Goal: Information Seeking & Learning: Learn about a topic

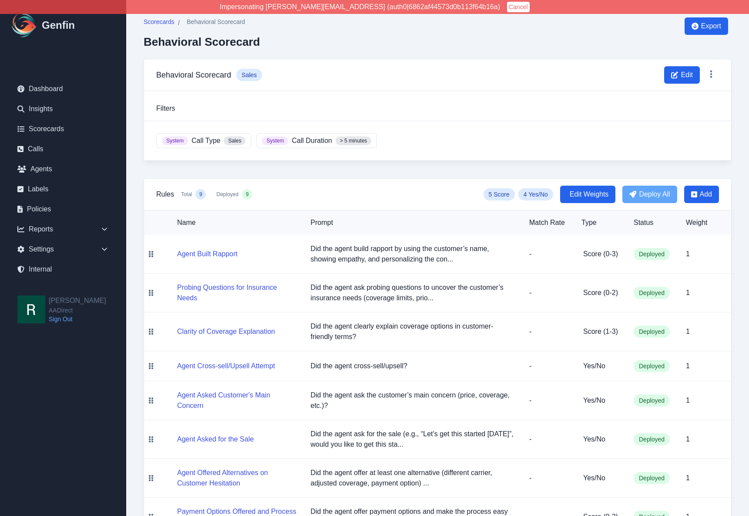
click at [135, 128] on div "Scorecards / Behavioral Scorecard Behavioral Scorecard Export Behavioral Scorec…" at bounding box center [437, 297] width 623 height 594
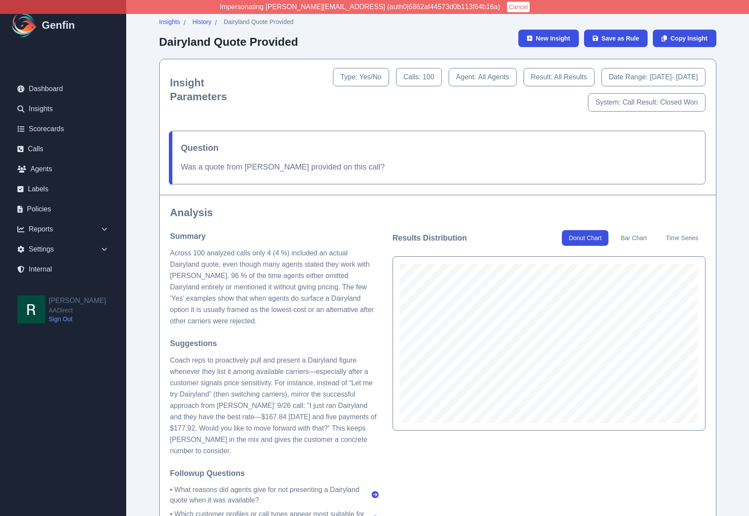
drag, startPoint x: 390, startPoint y: 186, endPoint x: 382, endPoint y: 186, distance: 7.8
click at [390, 186] on div "Question Was a quote from Dairyland provided on this call?" at bounding box center [438, 157] width 556 height 74
click at [303, 166] on p "Was a quote from [PERSON_NAME] provided on this call?" at bounding box center [438, 167] width 514 height 13
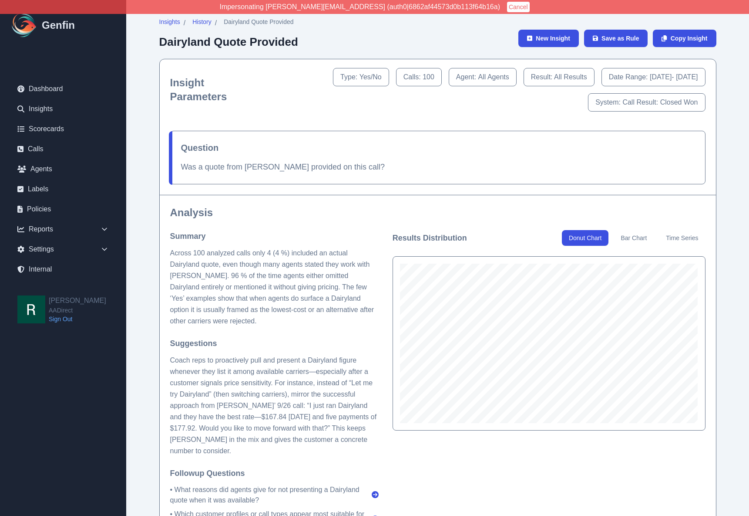
click at [382, 162] on p "Was a quote from [PERSON_NAME] provided on this call?" at bounding box center [438, 167] width 514 height 13
click at [370, 171] on p "Was a quote from Dairyland provided on this call?" at bounding box center [438, 167] width 514 height 13
click at [330, 169] on p "Was a quote from Dairyland provided on this call?" at bounding box center [438, 167] width 514 height 13
click at [305, 168] on p "Was a quote from Dairyland provided on this call?" at bounding box center [438, 167] width 514 height 13
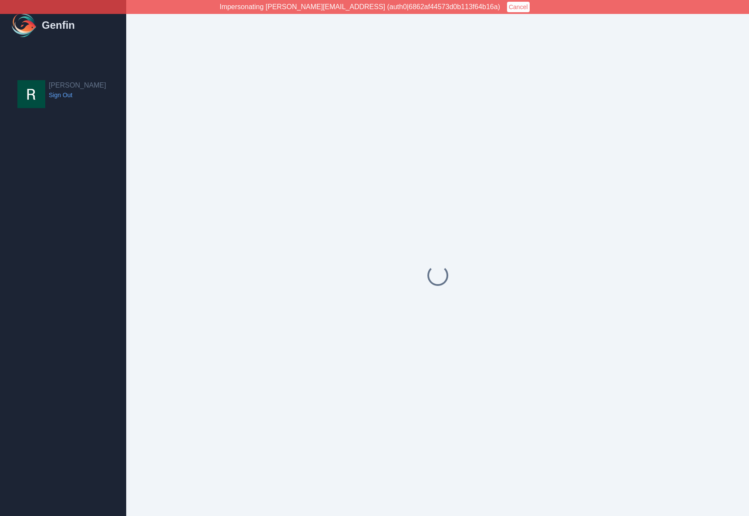
click at [198, 127] on div at bounding box center [438, 275] width 588 height 516
click at [206, 148] on div at bounding box center [438, 275] width 588 height 516
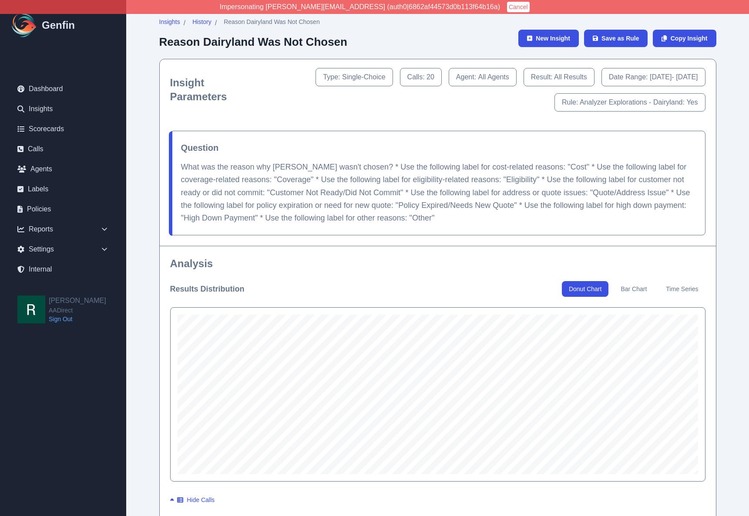
click at [102, 226] on icon at bounding box center [104, 229] width 9 height 9
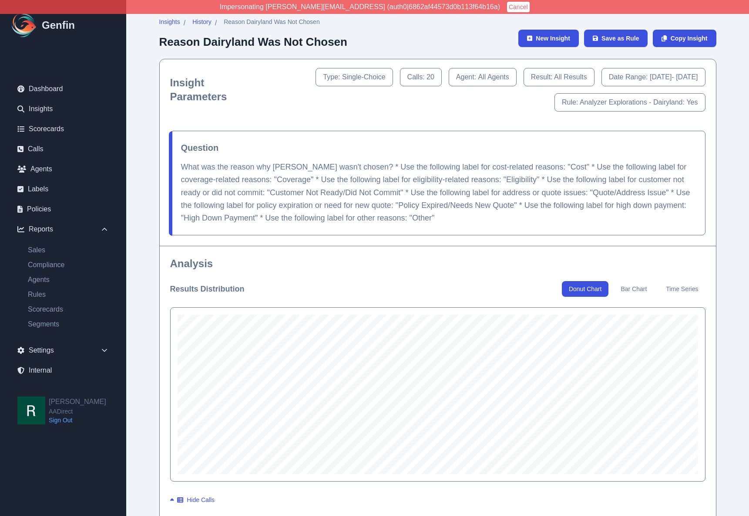
drag, startPoint x: 158, startPoint y: 318, endPoint x: 212, endPoint y: 287, distance: 62.4
click at [212, 287] on h3 "Results Distribution" at bounding box center [207, 289] width 74 height 12
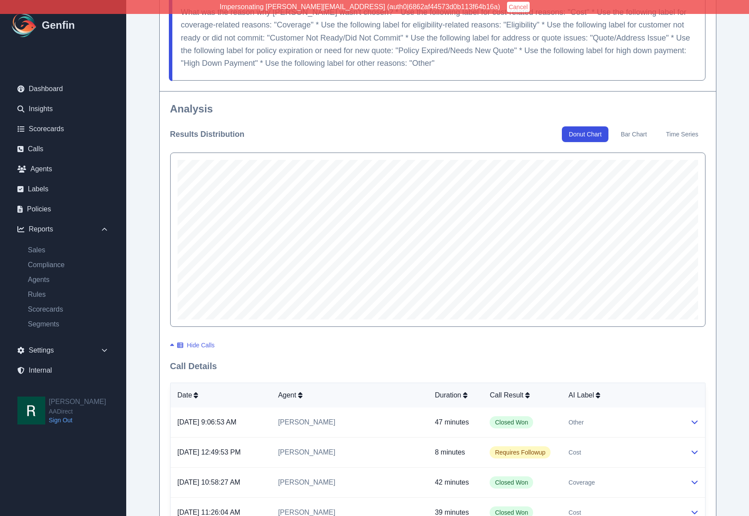
click at [176, 344] on button "Hide Calls" at bounding box center [192, 345] width 45 height 9
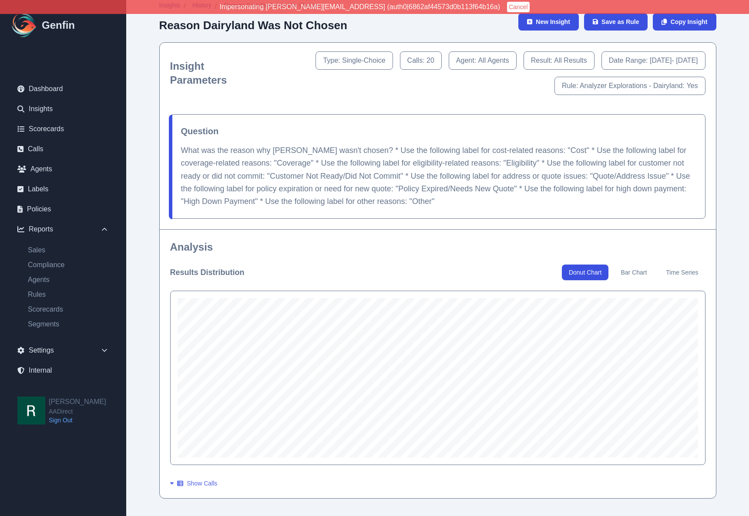
click at [184, 481] on button "Show Calls" at bounding box center [193, 483] width 47 height 9
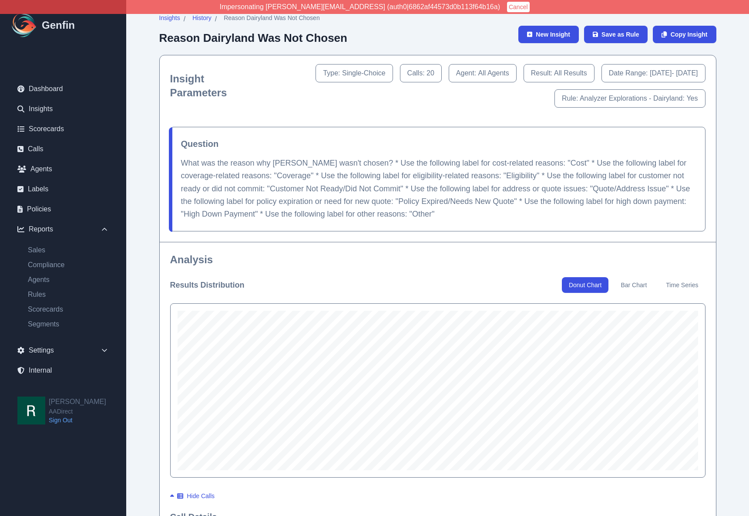
scroll to position [0, 0]
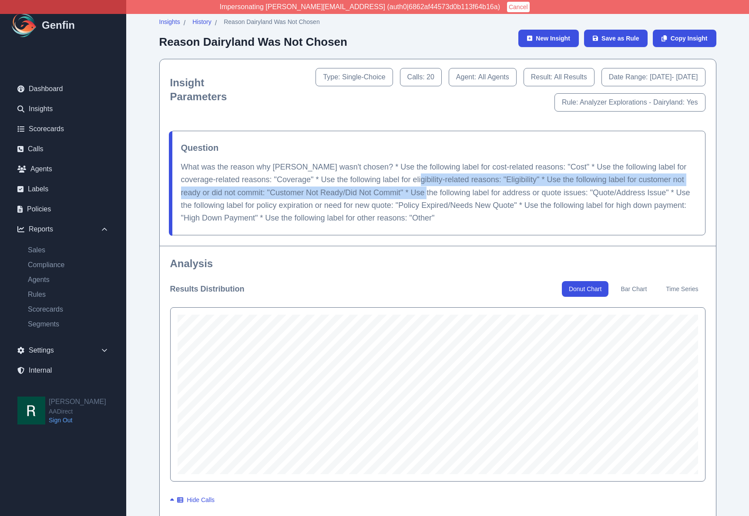
click at [399, 185] on p "What was the reason why Dairyland wasn't chosen? * Use the following label for …" at bounding box center [438, 193] width 514 height 64
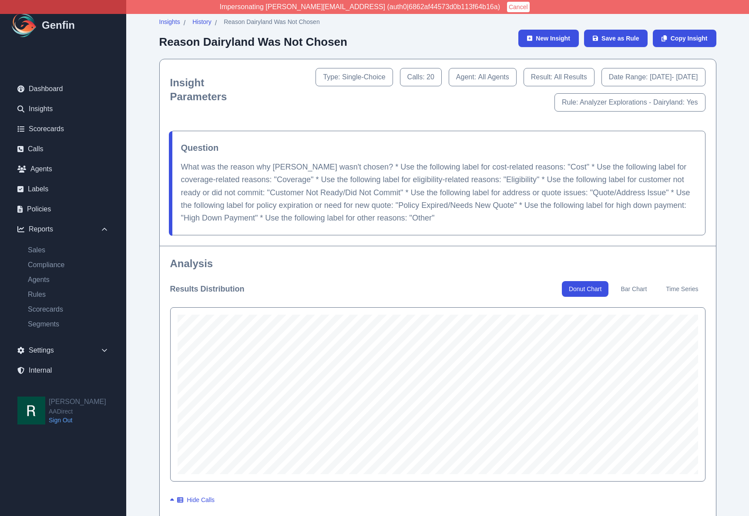
click at [368, 206] on p "What was the reason why Dairyland wasn't chosen? * Use the following label for …" at bounding box center [438, 193] width 514 height 64
click at [422, 214] on p "What was the reason why Dairyland wasn't chosen? * Use the following label for …" at bounding box center [438, 193] width 514 height 64
click at [401, 218] on p "What was the reason why [PERSON_NAME] wasn't chosen? * Use the following label …" at bounding box center [438, 193] width 514 height 64
click at [408, 199] on p "What was the reason why [PERSON_NAME] wasn't chosen? * Use the following label …" at bounding box center [438, 193] width 514 height 64
click at [385, 216] on p "What was the reason why [PERSON_NAME] wasn't chosen? * Use the following label …" at bounding box center [438, 193] width 514 height 64
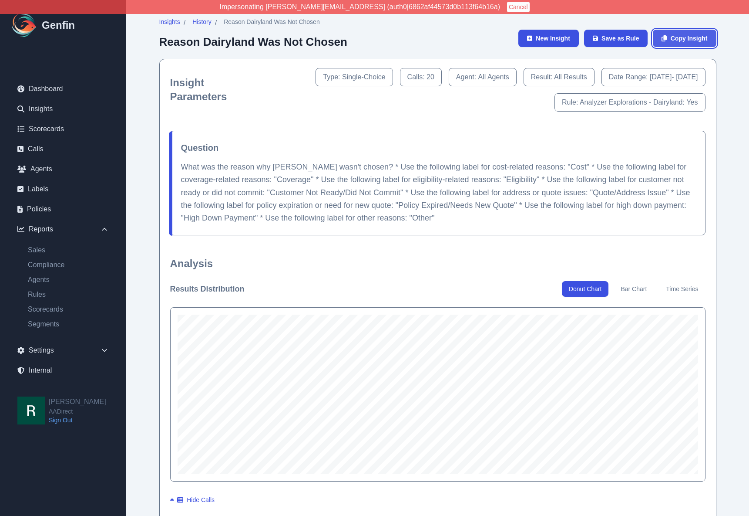
click at [678, 40] on span "Copy Insight" at bounding box center [689, 38] width 37 height 9
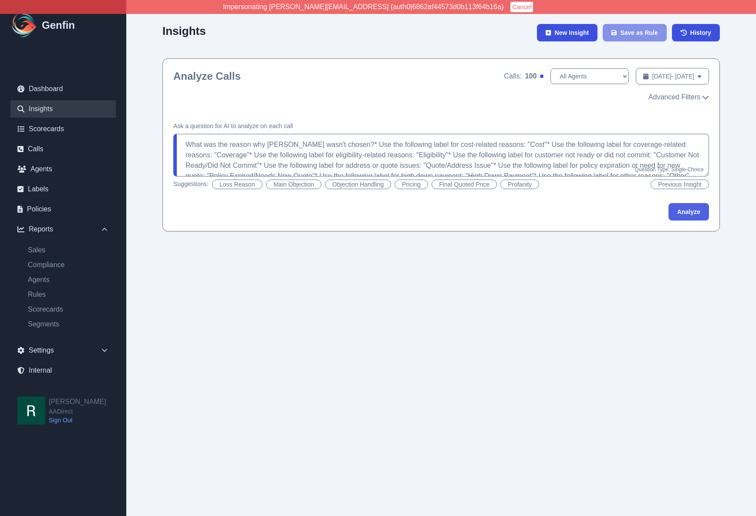
click at [694, 211] on button "Analyze" at bounding box center [688, 211] width 40 height 17
click at [161, 249] on html "Impersonating shane+aadirect@genfin.ai (auth0|6862af44573d0b113f64b16a) Cancel …" at bounding box center [378, 124] width 756 height 249
click at [159, 249] on html "Impersonating shane+aadirect@genfin.ai (auth0|6862af44573d0b113f64b16a) Cancel …" at bounding box center [378, 124] width 756 height 249
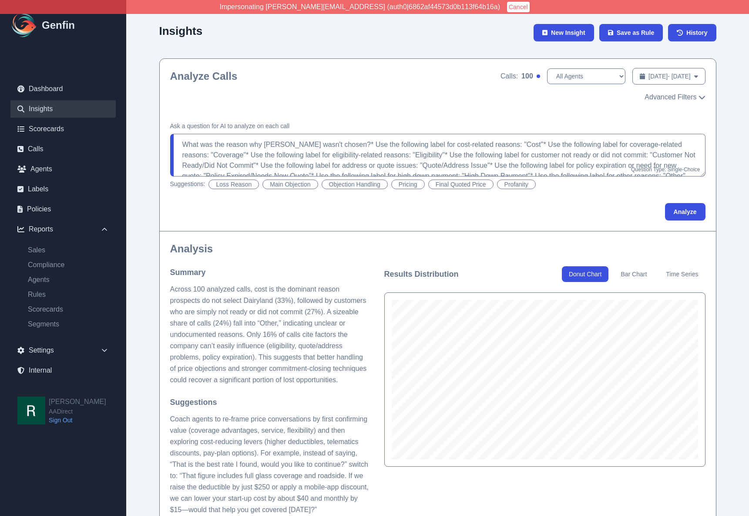
click at [675, 97] on span "Advanced Filters" at bounding box center [671, 97] width 52 height 10
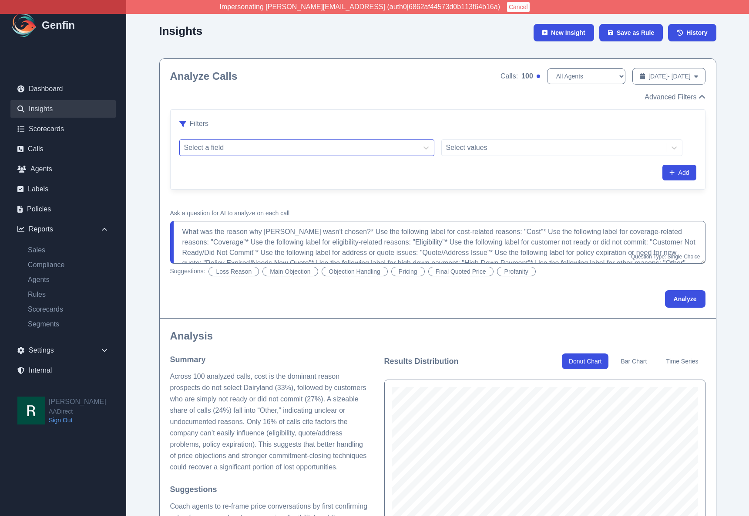
click at [329, 147] on div at bounding box center [298, 148] width 229 height 12
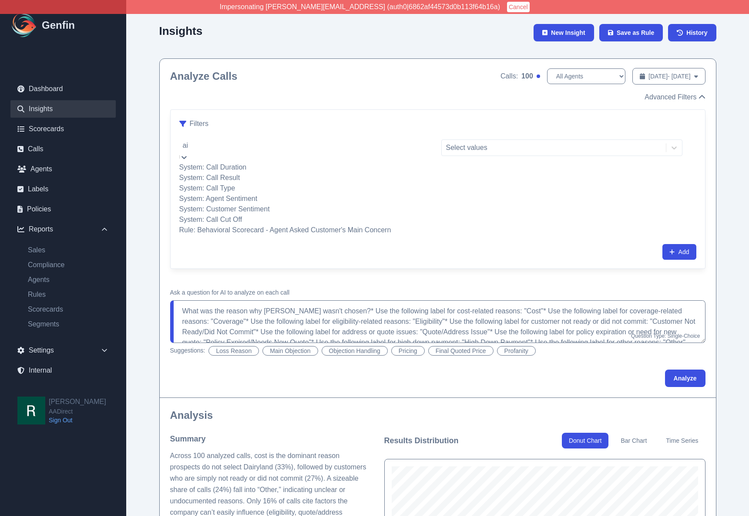
type input "a"
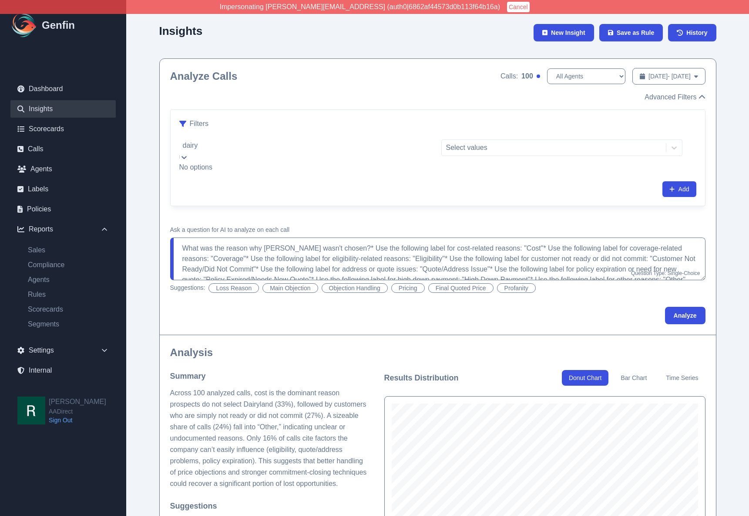
type input "dair"
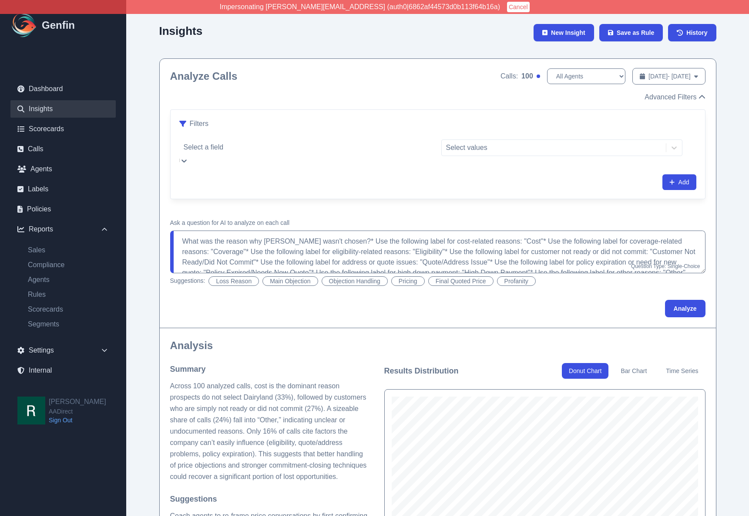
click at [376, 146] on div at bounding box center [307, 147] width 246 height 12
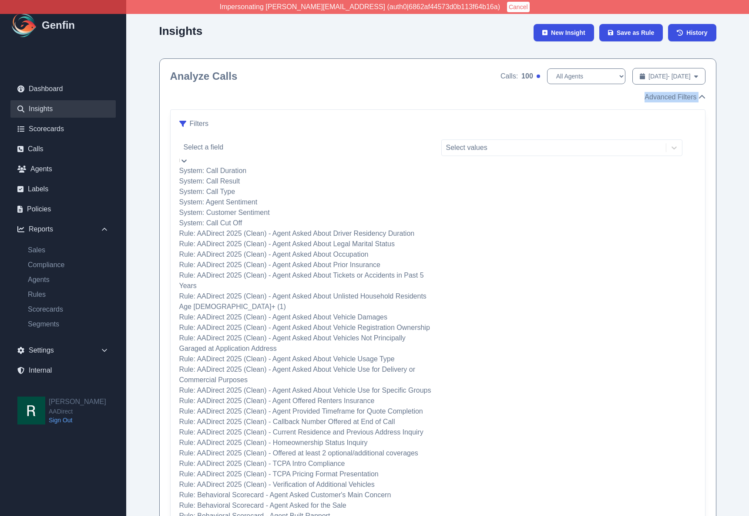
drag, startPoint x: 391, startPoint y: 108, endPoint x: 391, endPoint y: 100, distance: 8.3
click at [391, 100] on div "Advanced Filters Filters System: Call Duration, 1 of 39. 39 results available. …" at bounding box center [438, 370] width 536 height 556
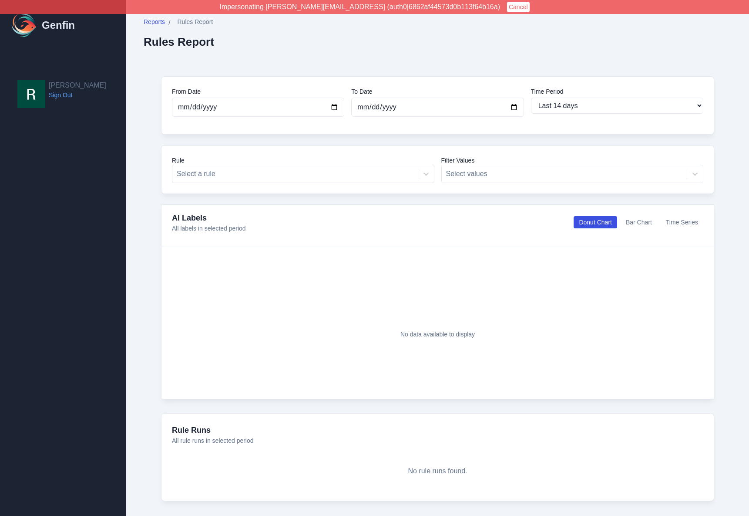
select select "14"
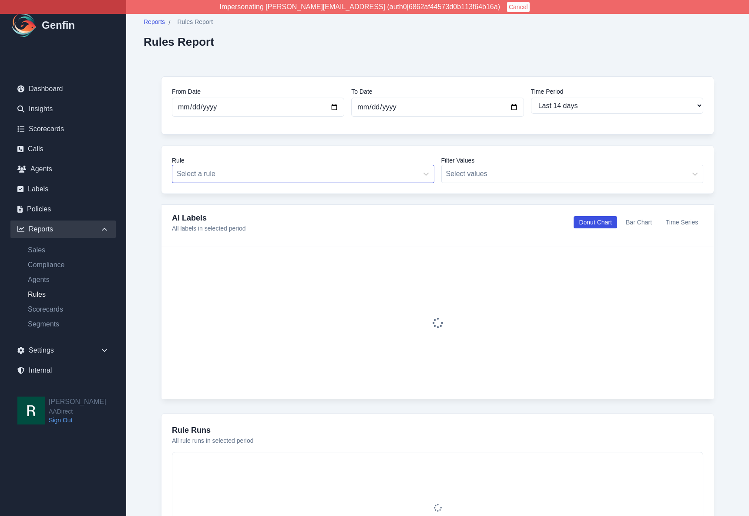
click at [293, 171] on div at bounding box center [295, 174] width 237 height 12
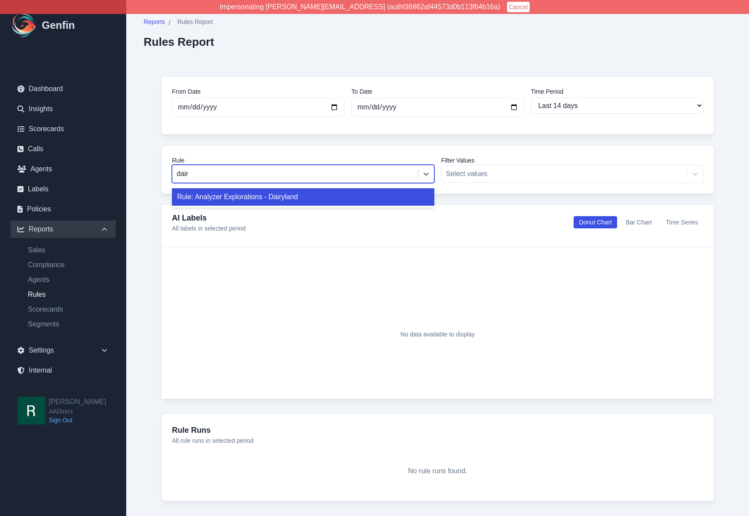
type input "dairy"
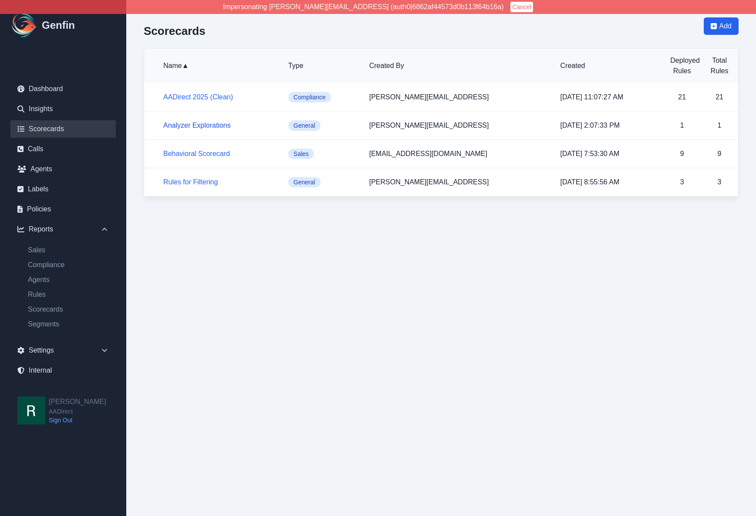
click at [199, 122] on link "Analyzer Explorations" at bounding box center [196, 124] width 67 height 7
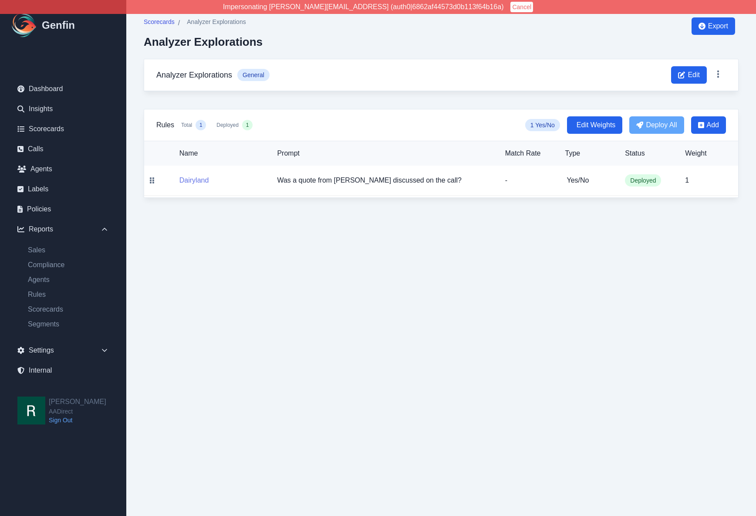
click at [192, 179] on button "Dairyland" at bounding box center [194, 180] width 30 height 10
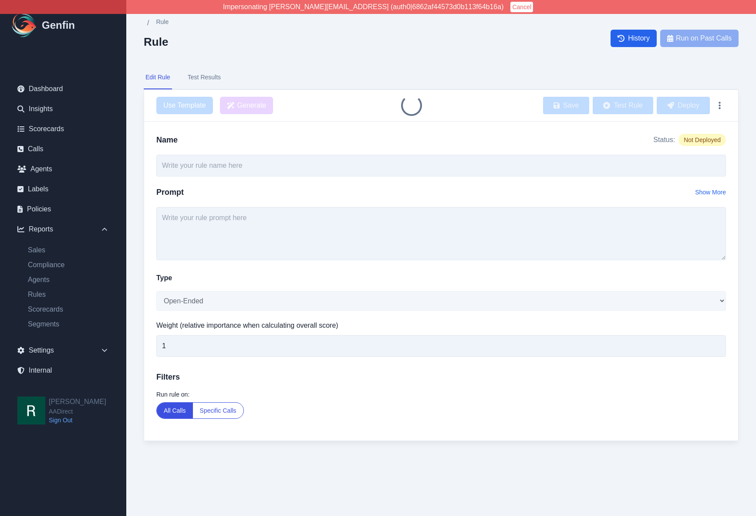
type input "Dairyland"
type textarea "Was a quote from Dairyland discussed on the call?"
select select "Yes/No"
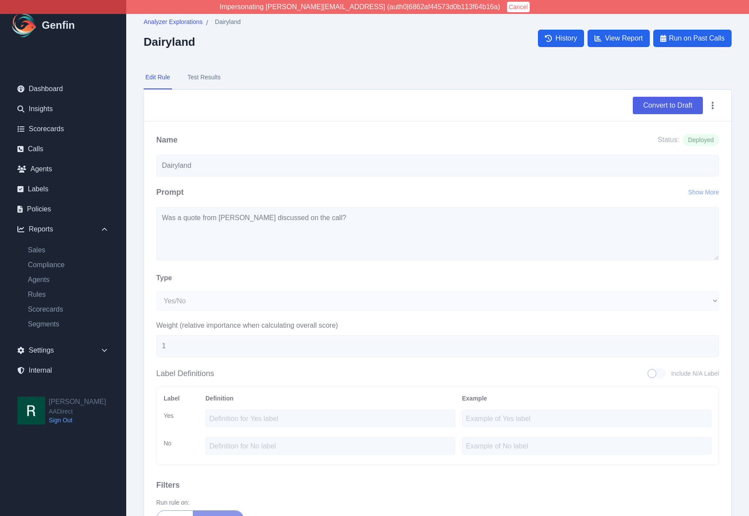
click at [667, 105] on button "Convert to Draft" at bounding box center [668, 105] width 70 height 17
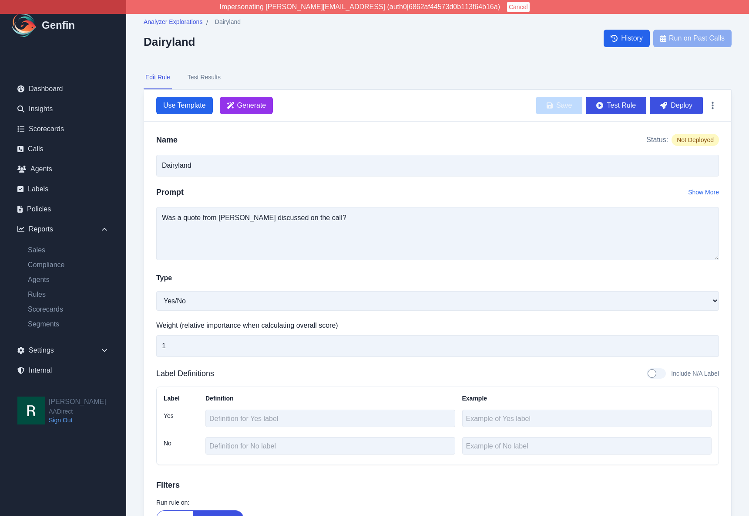
click at [468, 67] on nav "Edit Rule Test Results" at bounding box center [438, 78] width 588 height 24
click at [686, 105] on button "Deploy" at bounding box center [676, 105] width 53 height 17
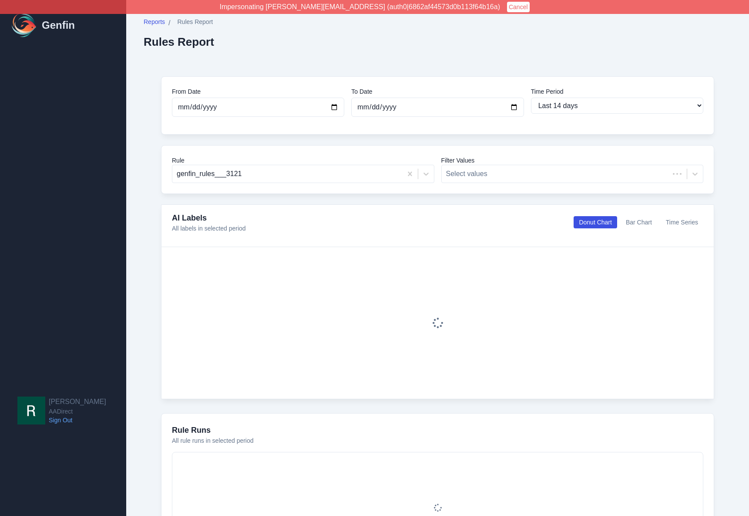
select select "14"
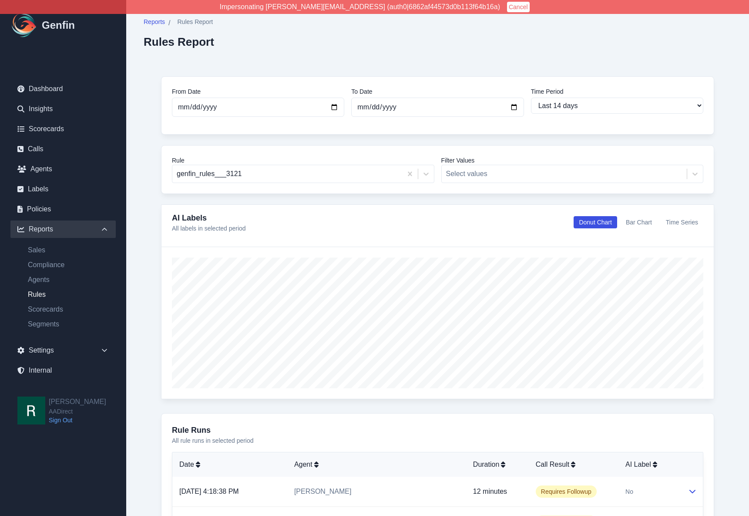
click at [155, 174] on div "From Date 2025-09-16 To Date 2025-09-30 Time Period Last 7 days Last 14 days La…" at bounding box center [438, 454] width 588 height 791
click at [150, 250] on div "From Date 2025-09-16 To Date 2025-09-30 Time Period Last 7 days Last 14 days La…" at bounding box center [438, 454] width 588 height 791
click at [651, 219] on button "Bar Chart" at bounding box center [639, 222] width 37 height 12
click at [676, 219] on button "Time Series" at bounding box center [682, 222] width 43 height 12
click at [148, 159] on div "From Date 2025-09-16 To Date 2025-09-30 Time Period Last 7 days Last 14 days La…" at bounding box center [438, 454] width 588 height 791
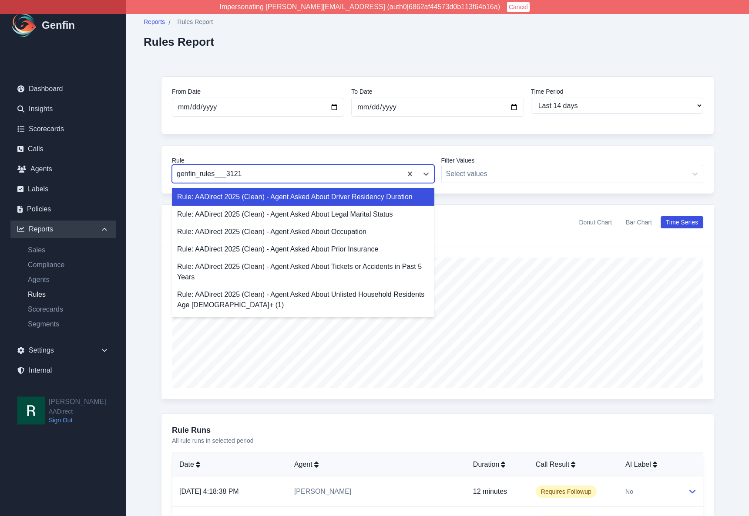
click at [252, 172] on div at bounding box center [287, 174] width 221 height 12
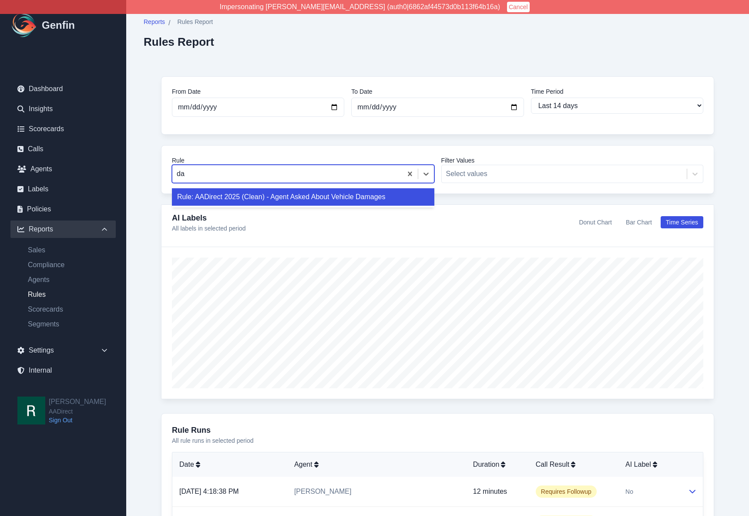
type input "d"
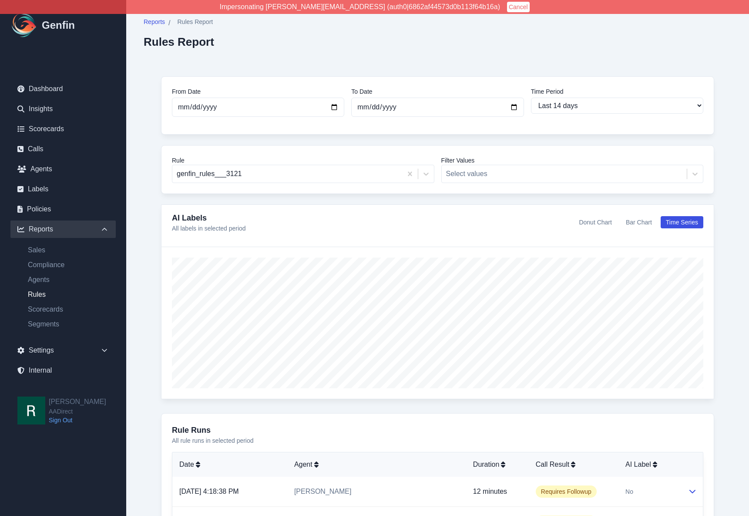
click at [153, 238] on div "From Date 2025-09-16 To Date 2025-09-30 Time Period Last 7 days Last 14 days La…" at bounding box center [438, 454] width 588 height 791
click at [362, 54] on div "Reports / Rules Report Rules Report From Date 2025-09-16 To Date 2025-09-30 Tim…" at bounding box center [437, 433] width 623 height 867
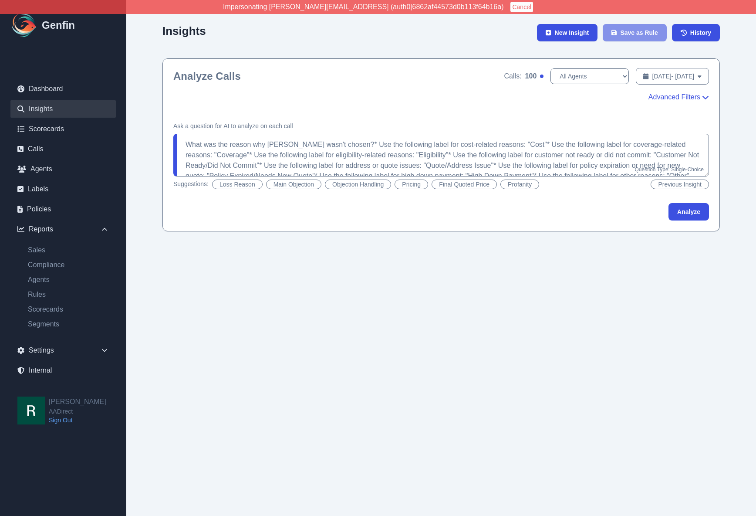
click at [674, 97] on span "Advanced Filters" at bounding box center [674, 97] width 52 height 10
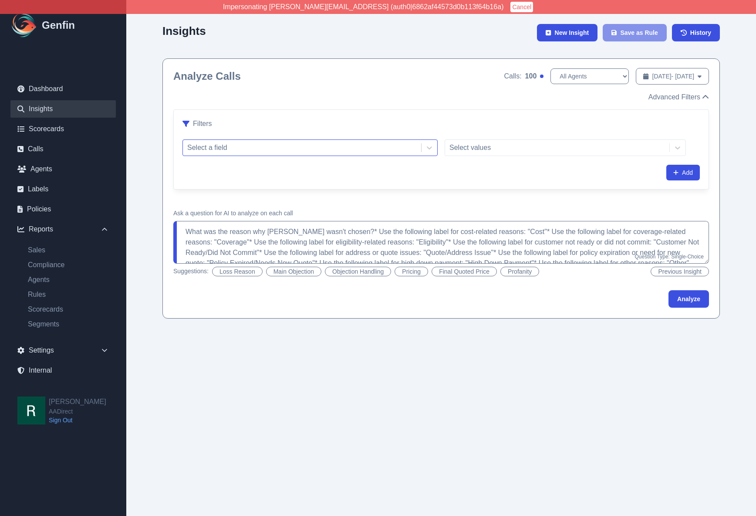
click at [320, 148] on div at bounding box center [301, 148] width 229 height 12
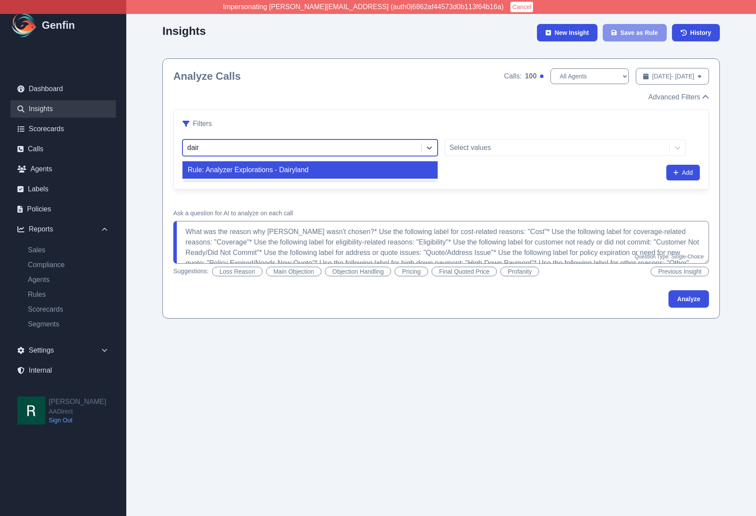
type input "dairy"
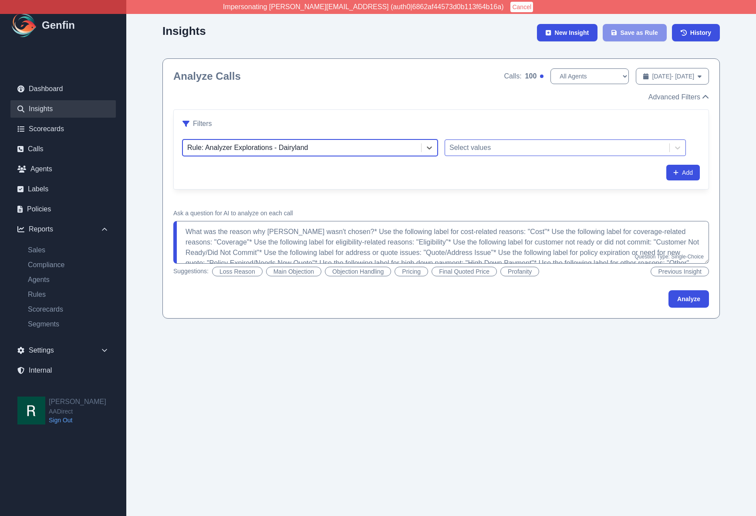
click at [553, 140] on div "Select values" at bounding box center [557, 148] width 224 height 16
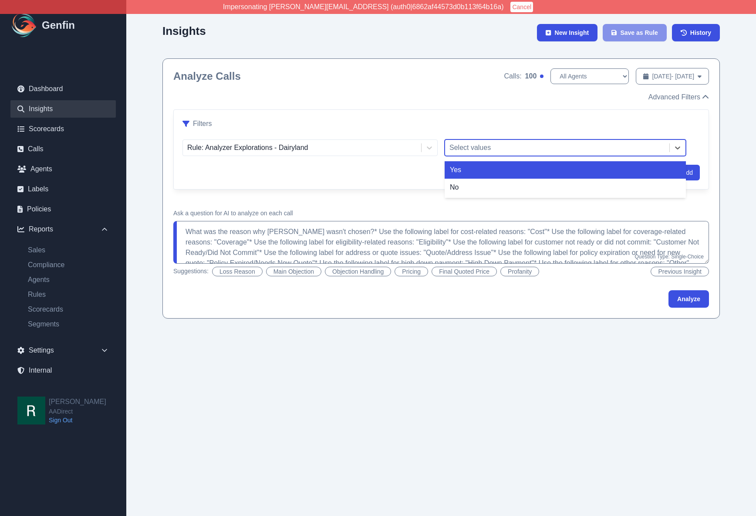
click at [517, 172] on div "Yes" at bounding box center [565, 169] width 241 height 17
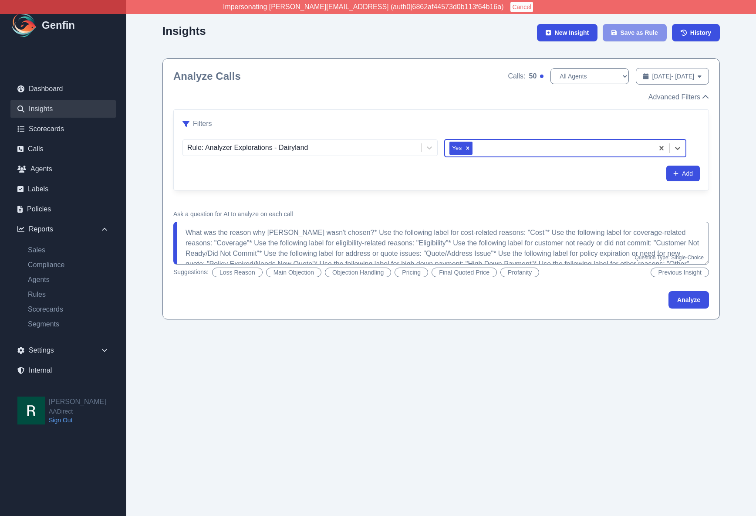
click at [429, 179] on div "Add" at bounding box center [440, 173] width 517 height 16
click at [682, 303] on button "Analyze" at bounding box center [688, 299] width 40 height 17
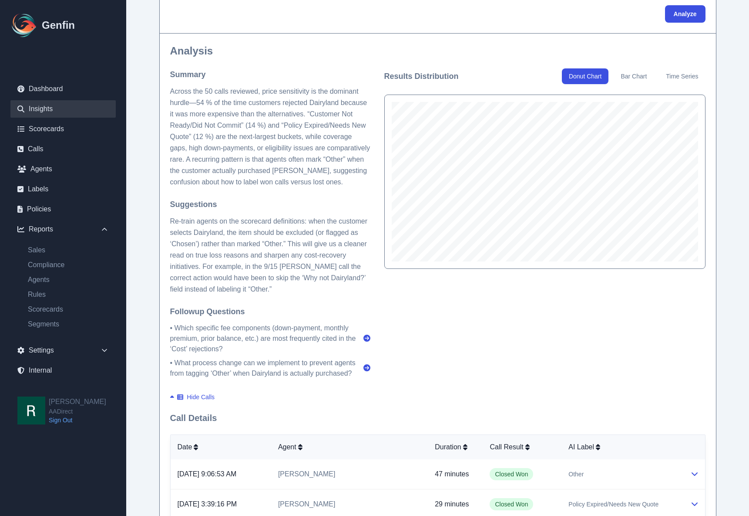
scroll to position [467, 0]
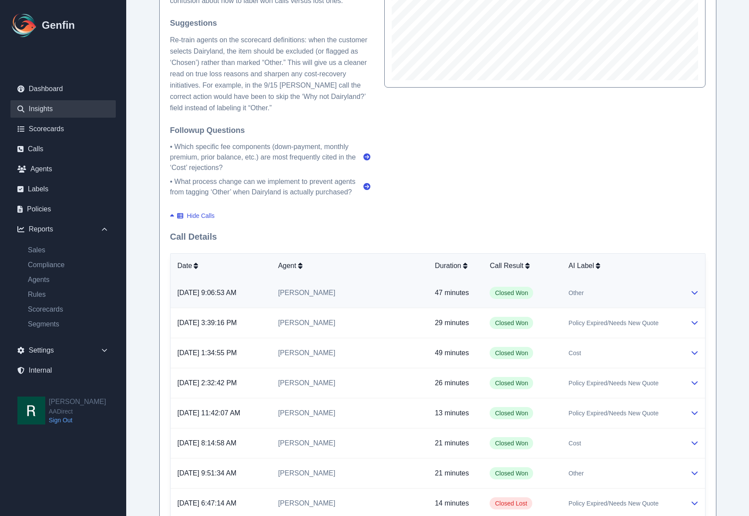
click at [606, 287] on td "Other" at bounding box center [622, 293] width 121 height 30
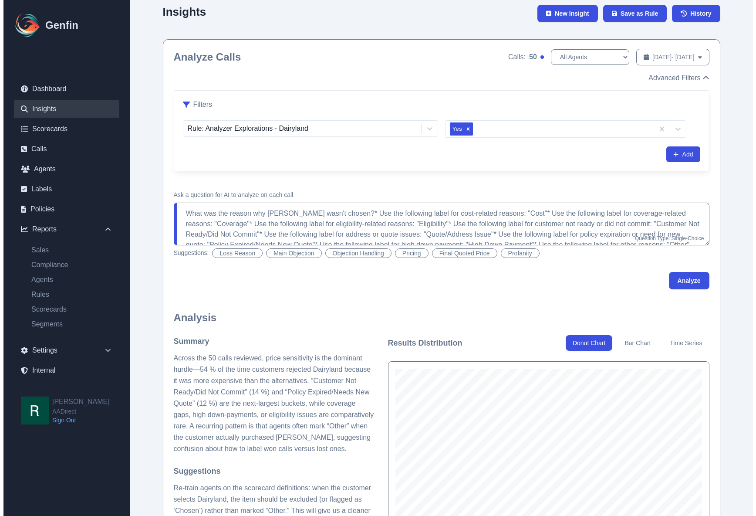
scroll to position [0, 0]
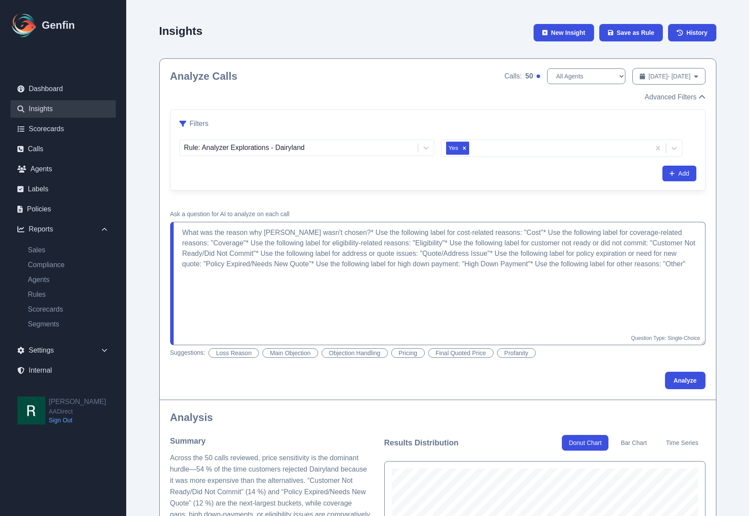
drag, startPoint x: 702, startPoint y: 262, endPoint x: 701, endPoint y: 342, distance: 80.6
click at [701, 342] on textarea "What was the reason why Dairyland wasn't chosen?* Use the following label for c…" at bounding box center [438, 283] width 536 height 123
click at [535, 263] on textarea "What was the reason why Dairyland wasn't chosen?* Use the following label for c…" at bounding box center [438, 283] width 536 height 123
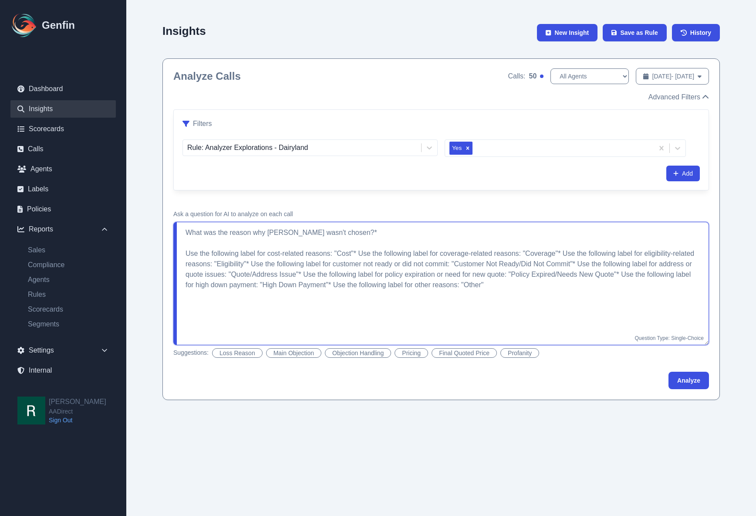
click at [358, 253] on textarea "What was the reason why Dairyland wasn't chosen?* Use the following label for c…" at bounding box center [441, 283] width 536 height 123
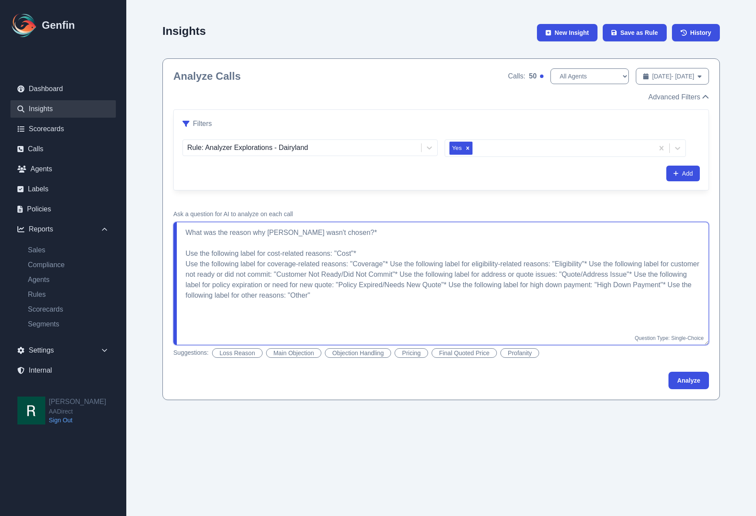
click at [391, 262] on textarea "What was the reason why Dairyland wasn't chosen?* Use the following label for c…" at bounding box center [441, 283] width 536 height 123
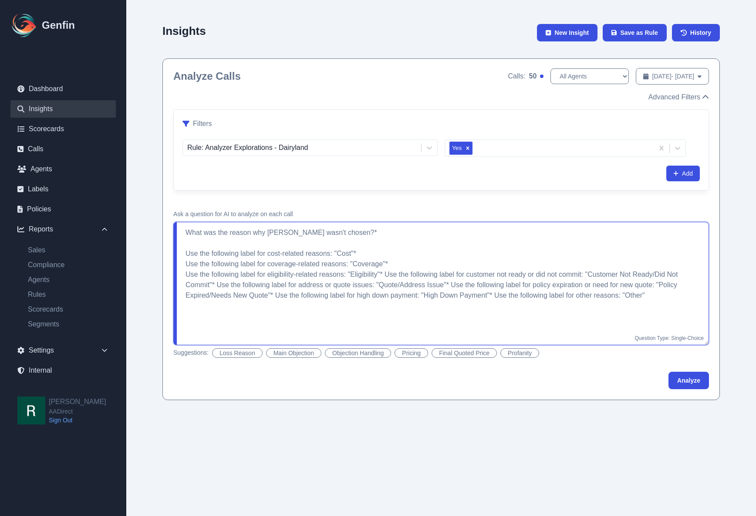
click at [386, 274] on textarea "What was the reason why Dairyland wasn't chosen?* Use the following label for c…" at bounding box center [441, 283] width 536 height 123
click at [513, 284] on textarea "What was the reason why Dairyland wasn't chosen?* Use the following label for c…" at bounding box center [441, 283] width 536 height 123
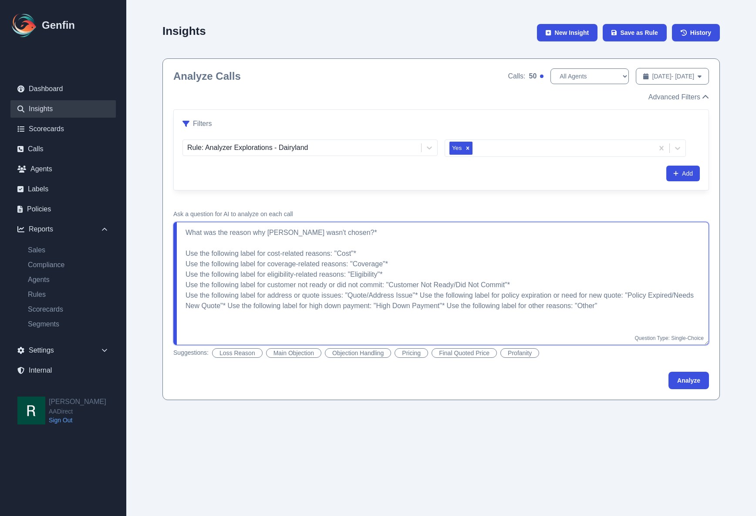
click at [420, 296] on textarea "What was the reason why Dairyland wasn't chosen?* Use the following label for c…" at bounding box center [441, 283] width 536 height 123
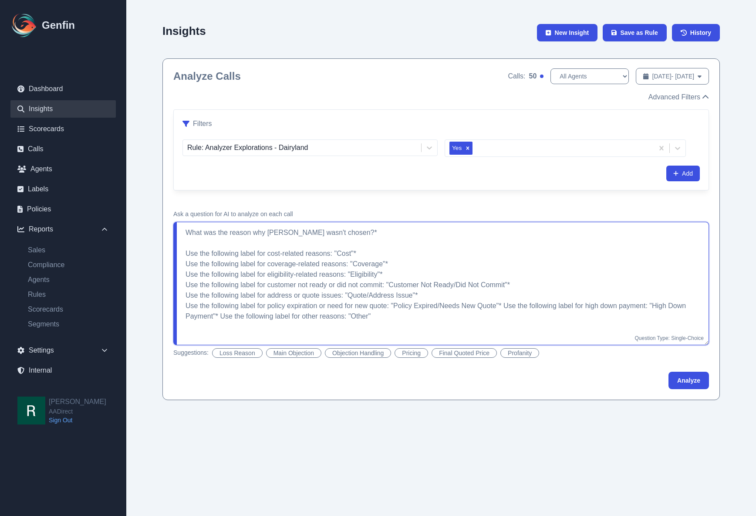
click at [505, 306] on textarea "What was the reason why Dairyland wasn't chosen?* Use the following label for c…" at bounding box center [441, 283] width 536 height 123
click at [406, 317] on textarea "What was the reason why Dairyland wasn't chosen?* Use the following label for c…" at bounding box center [441, 283] width 536 height 123
click at [415, 316] on textarea "What was the reason why Dairyland wasn't chosen?* Use the following label for c…" at bounding box center [441, 283] width 536 height 123
paste textarea "Use the following label for high down payment: "High Down Payment"*"
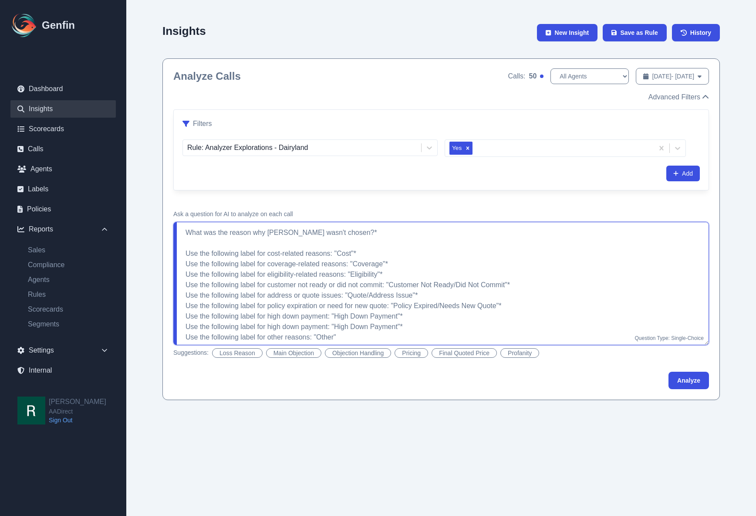
drag, startPoint x: 270, startPoint y: 325, endPoint x: 329, endPoint y: 328, distance: 58.4
click at [329, 328] on textarea "What was the reason why Dairyland wasn't chosen?* Use the following label for c…" at bounding box center [441, 283] width 536 height 123
click at [640, 411] on div "Insights New Insight Save as Rule History Analyze Calls Calls: 50 All Agents Ar…" at bounding box center [441, 208] width 630 height 417
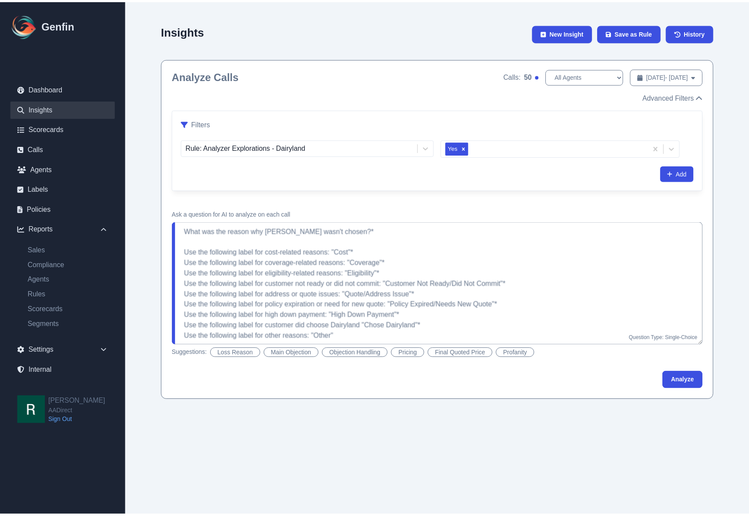
scroll to position [3, 0]
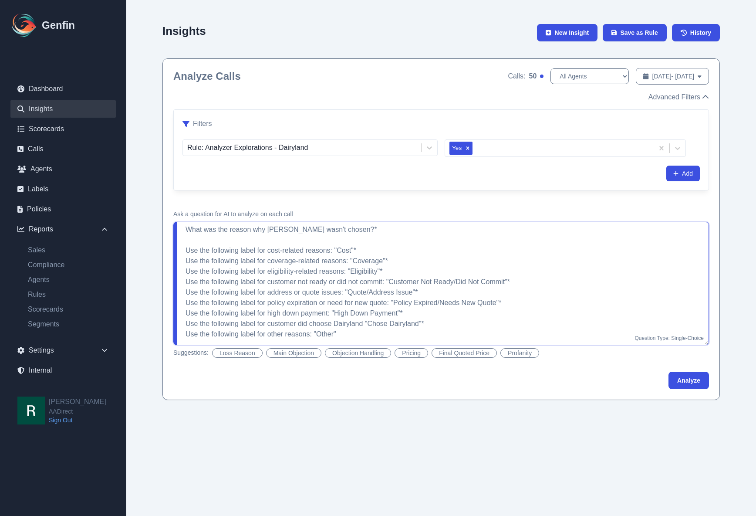
click at [381, 229] on textarea "What was the reason why Dairyland wasn't chosen?* Use the following label for c…" at bounding box center [441, 283] width 536 height 123
type textarea "What was the reason why Dairyland wasn't chosen? Use the following label for co…"
click at [688, 380] on button "Analyze" at bounding box center [688, 379] width 40 height 17
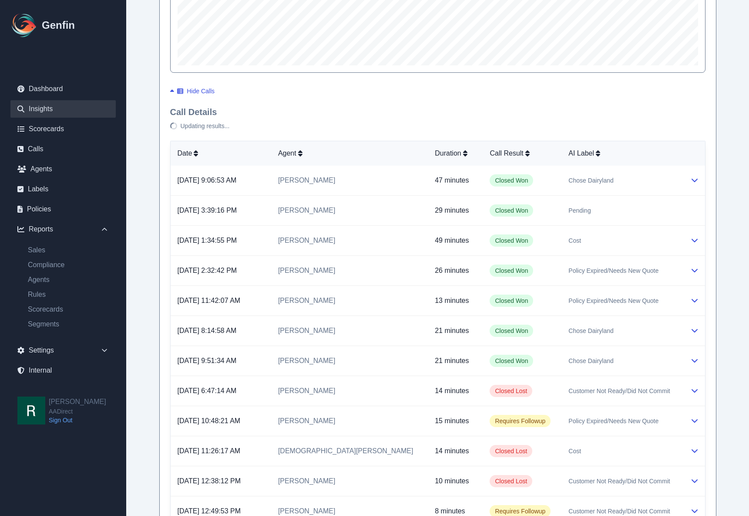
scroll to position [598, 0]
click at [678, 269] on td "Policy Expired/Needs New Quote" at bounding box center [622, 270] width 121 height 30
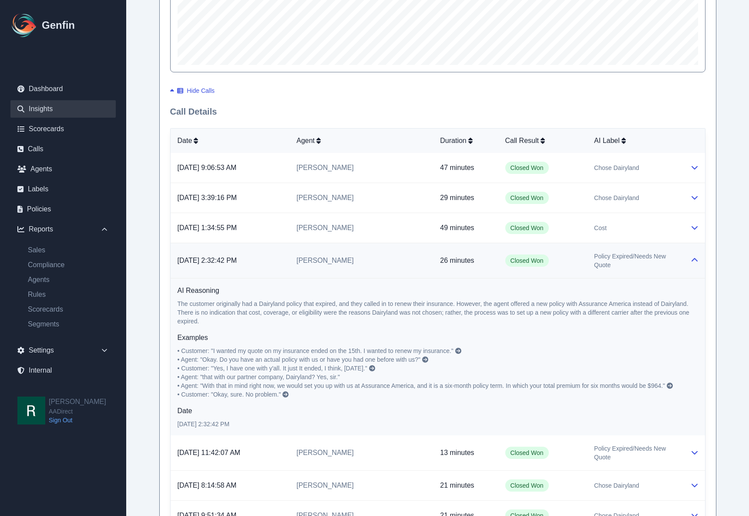
click at [680, 263] on td "Policy Expired/Needs New Quote" at bounding box center [635, 260] width 96 height 35
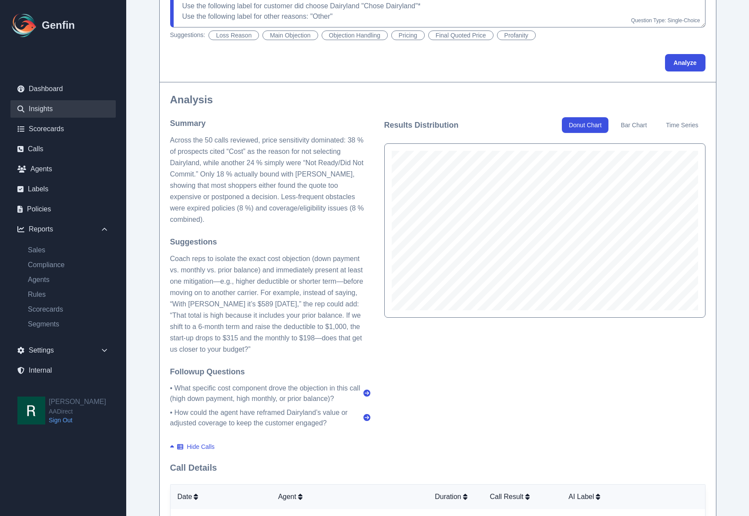
scroll to position [315, 0]
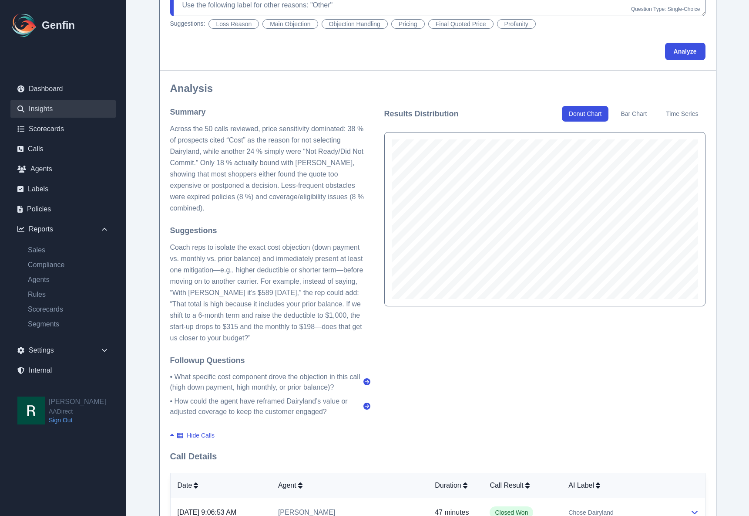
scroll to position [329, 0]
click at [642, 118] on button "Bar Chart" at bounding box center [634, 113] width 40 height 16
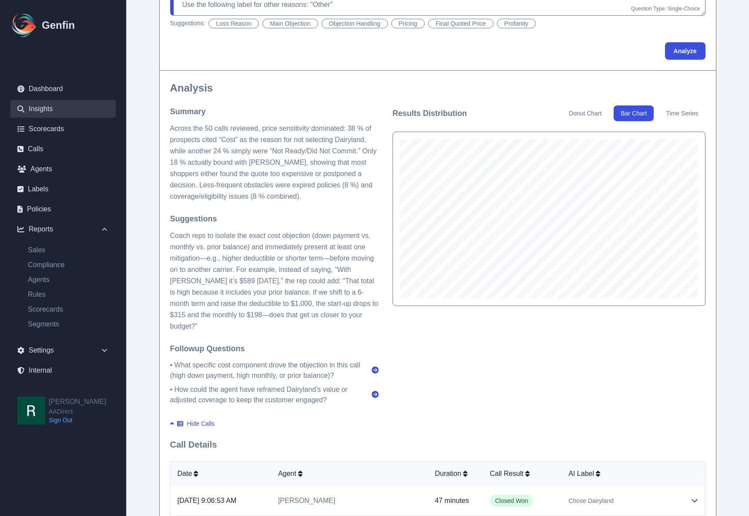
click at [584, 116] on button "Donut Chart" at bounding box center [585, 113] width 47 height 16
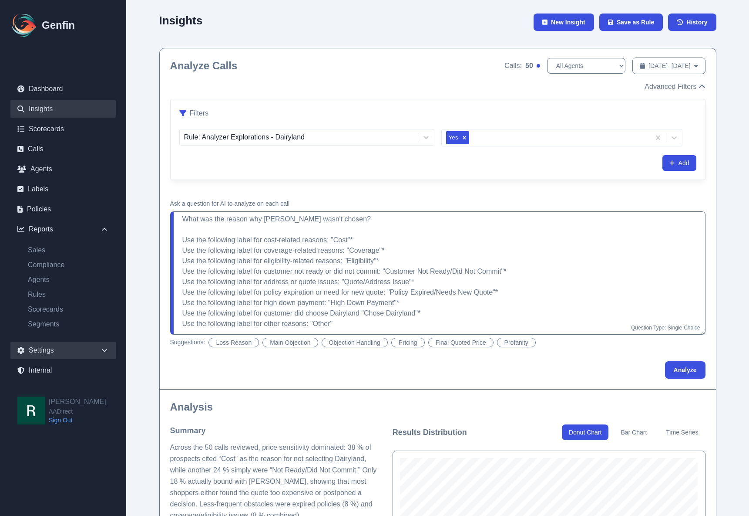
scroll to position [0, 0]
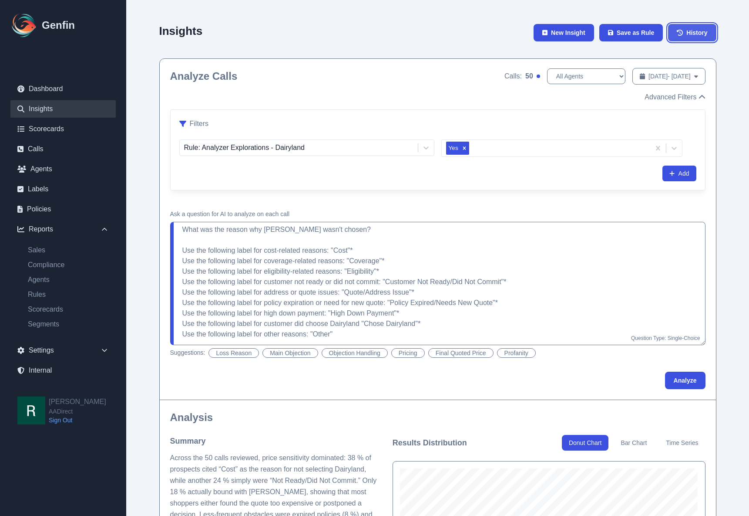
click at [695, 31] on span "History" at bounding box center [697, 32] width 21 height 9
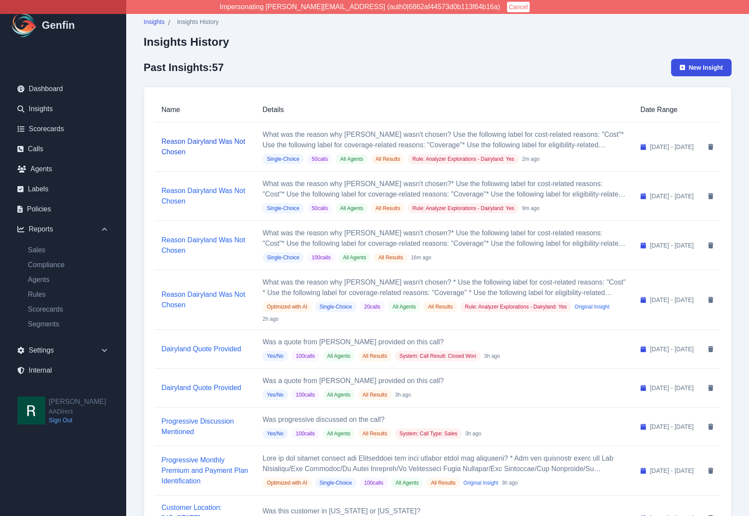
click at [204, 140] on link "Reason Dairyland Was Not Chosen" at bounding box center [204, 147] width 84 height 18
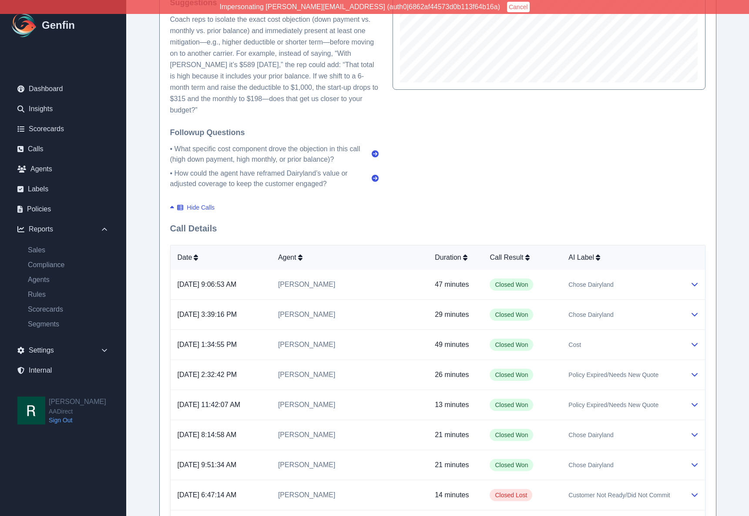
scroll to position [435, 0]
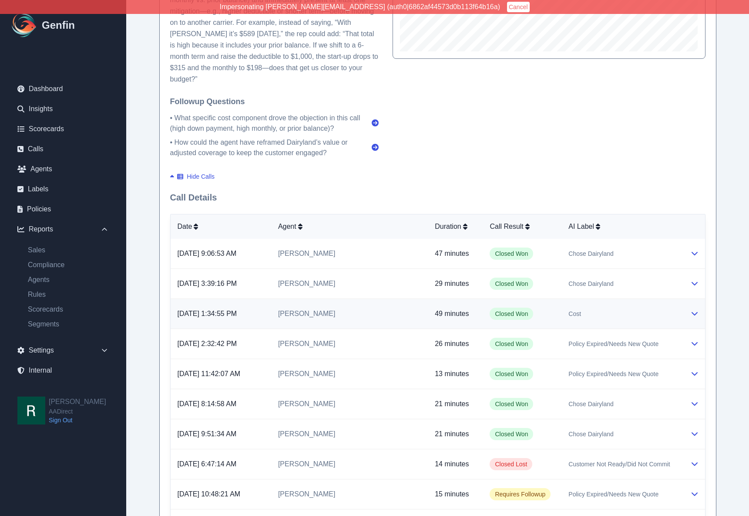
click at [620, 309] on div "Cost" at bounding box center [623, 313] width 108 height 9
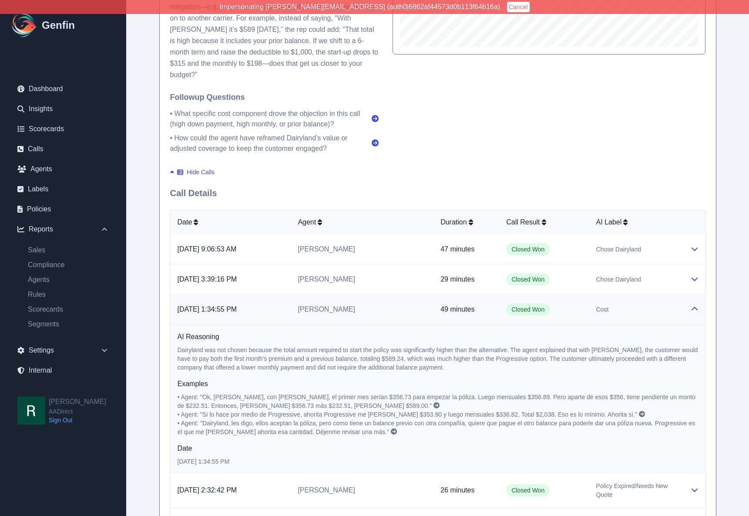
scroll to position [447, 0]
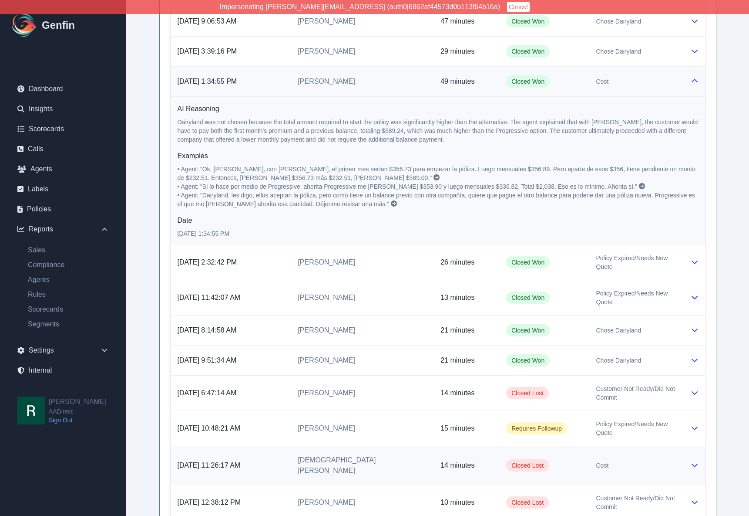
click at [398, 445] on td "[DEMOGRAPHIC_DATA][PERSON_NAME]" at bounding box center [362, 464] width 143 height 39
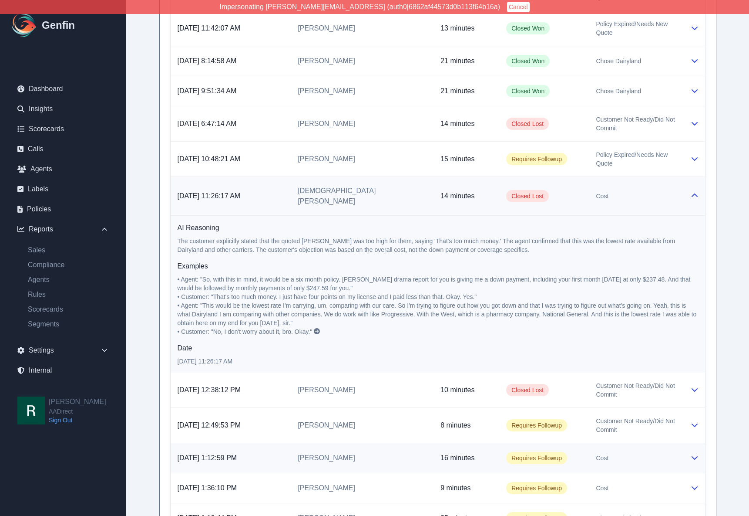
scroll to position [968, 0]
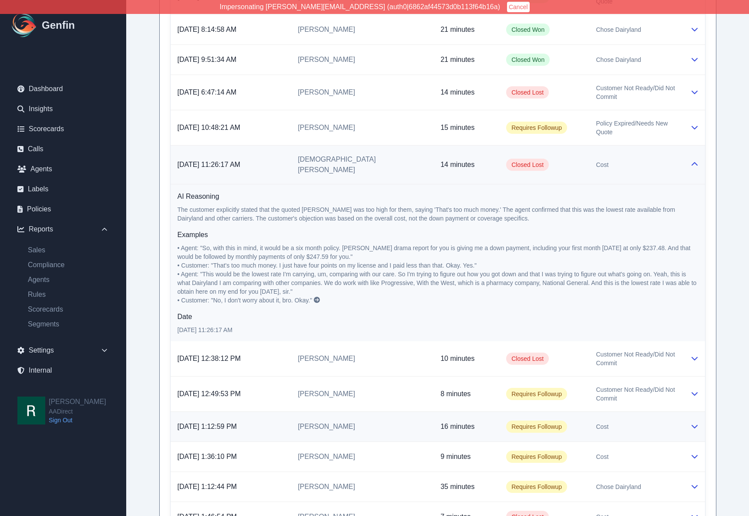
click at [391, 411] on td "[PERSON_NAME]" at bounding box center [362, 426] width 143 height 30
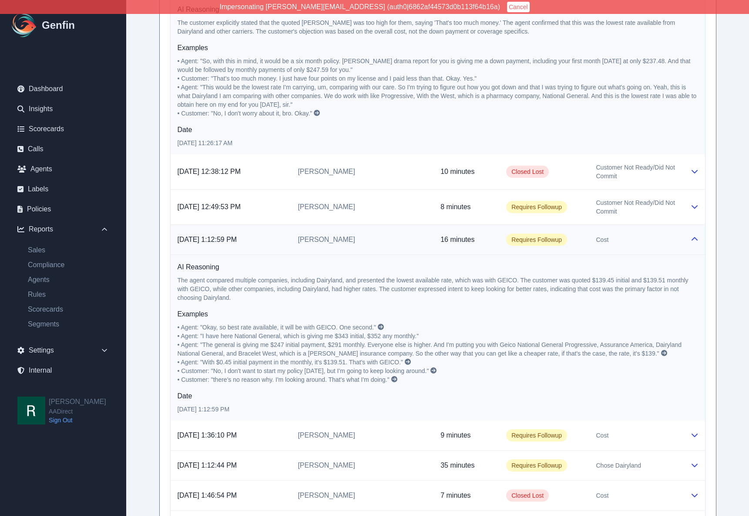
scroll to position [1165, 0]
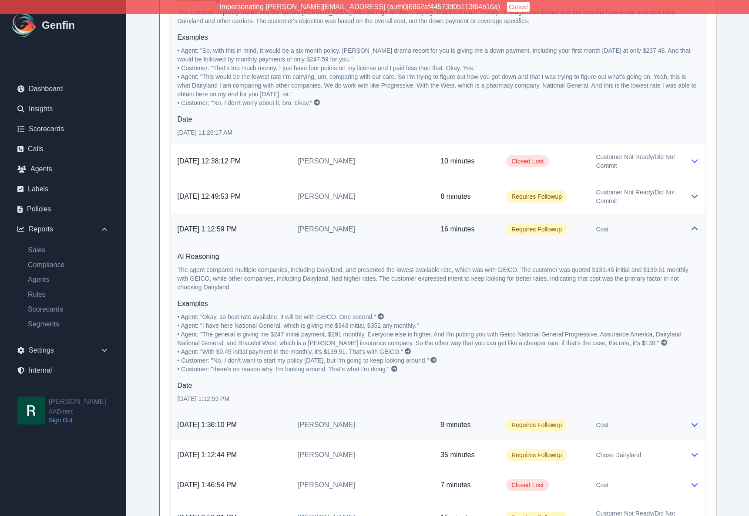
drag, startPoint x: 387, startPoint y: 400, endPoint x: 382, endPoint y: 396, distance: 6.5
click at [387, 410] on td "[PERSON_NAME]" at bounding box center [362, 425] width 143 height 30
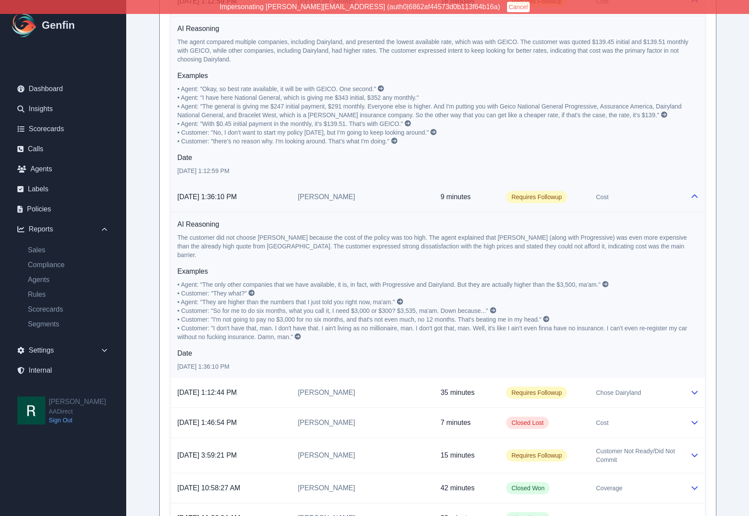
scroll to position [1410, 0]
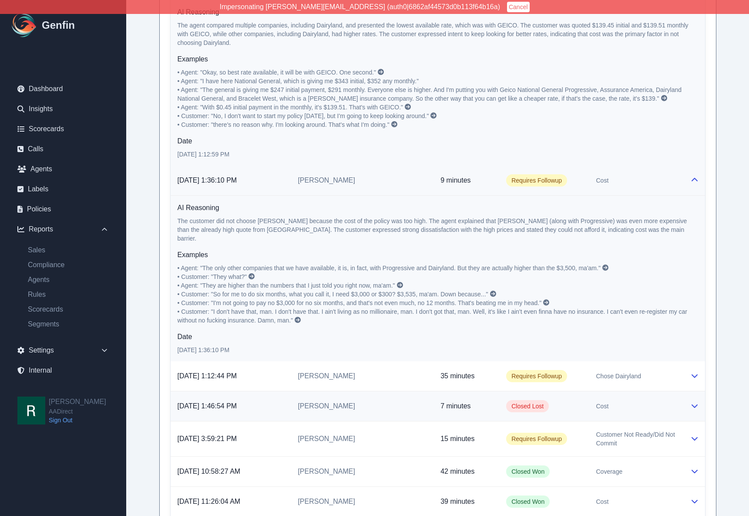
click at [384, 391] on td "[PERSON_NAME]" at bounding box center [362, 406] width 143 height 30
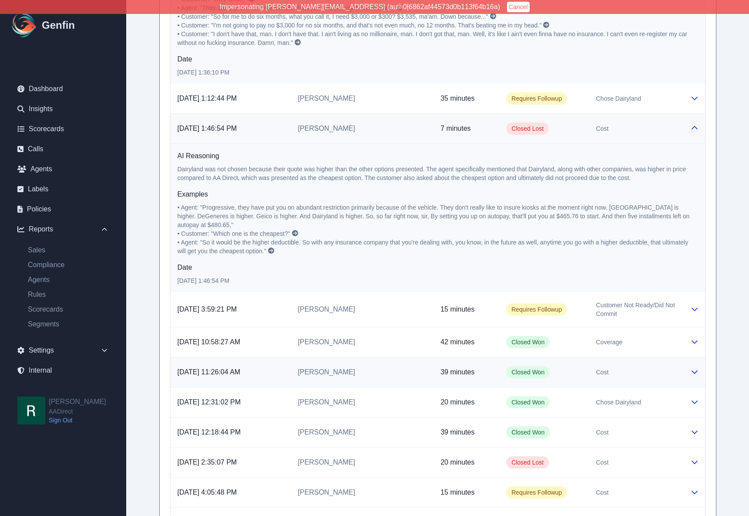
scroll to position [1700, 0]
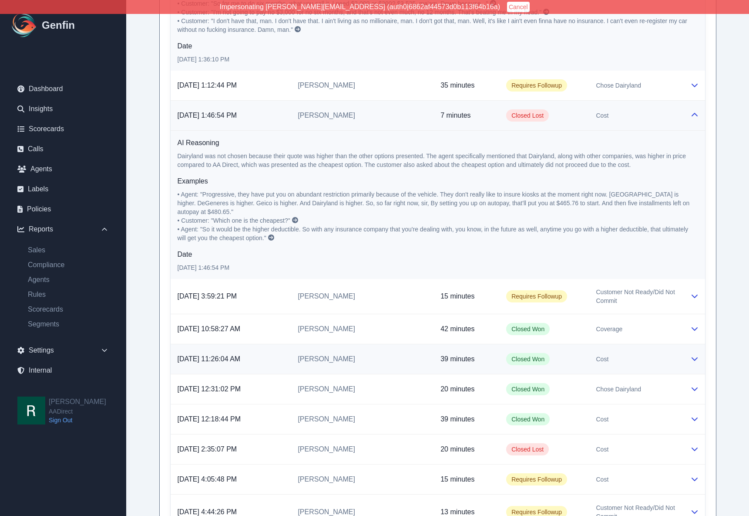
click at [395, 344] on td "[PERSON_NAME]" at bounding box center [362, 359] width 143 height 30
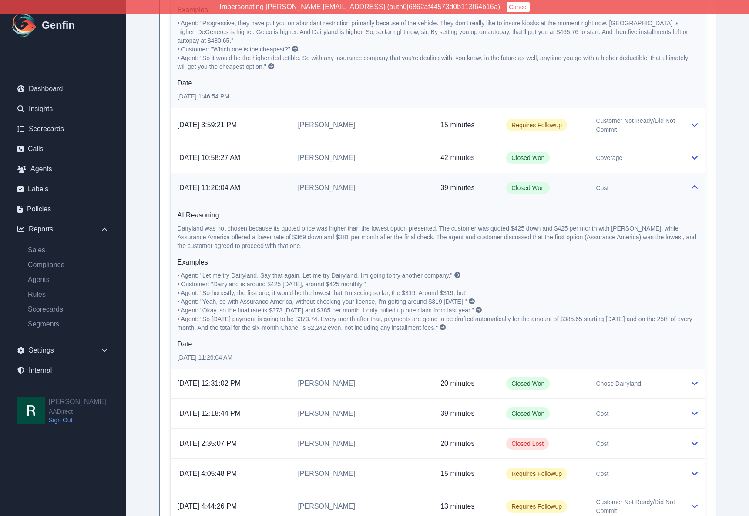
scroll to position [1872, 0]
click at [405, 367] on td "[PERSON_NAME]" at bounding box center [362, 382] width 143 height 30
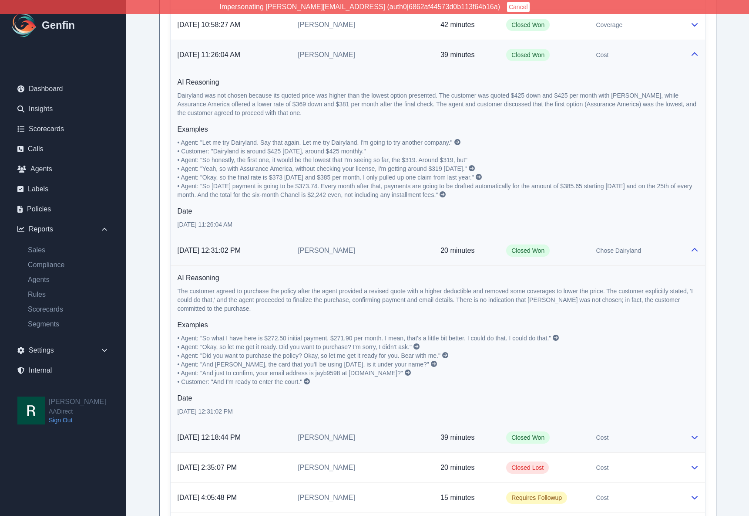
scroll to position [2023, 0]
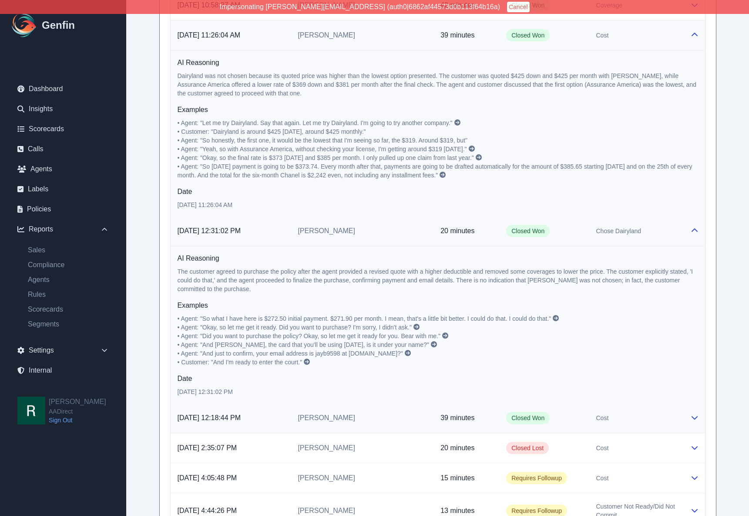
click at [393, 403] on td "[PERSON_NAME]" at bounding box center [362, 418] width 143 height 30
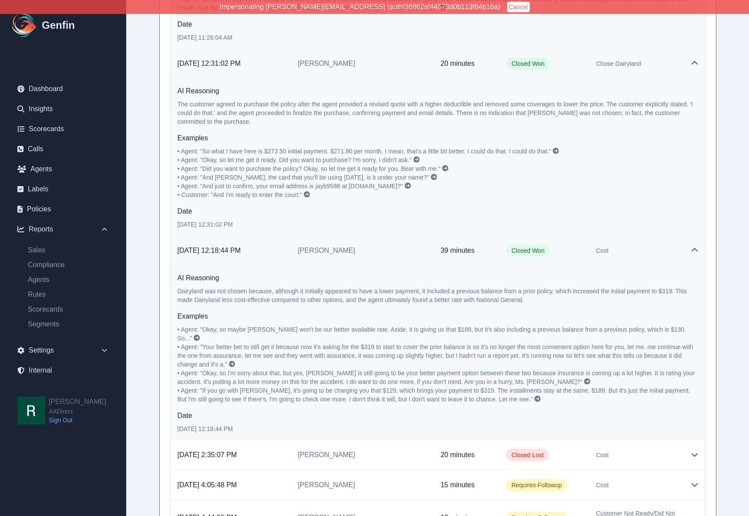
scroll to position [2192, 0]
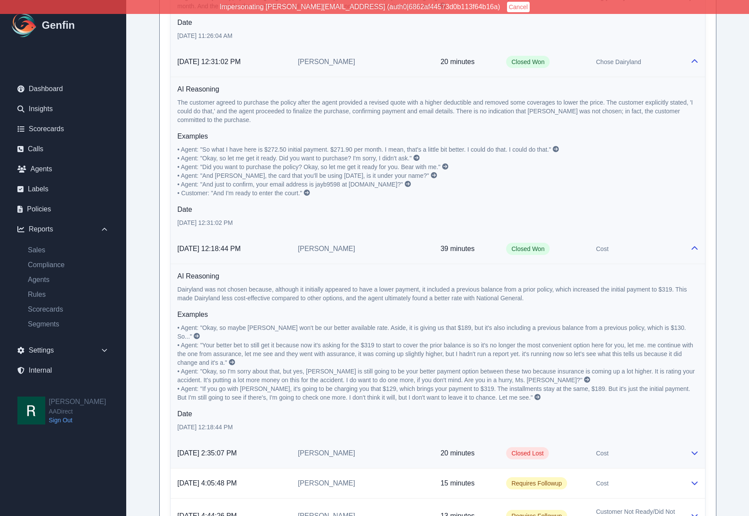
click at [393, 438] on td "[PERSON_NAME]" at bounding box center [362, 453] width 143 height 30
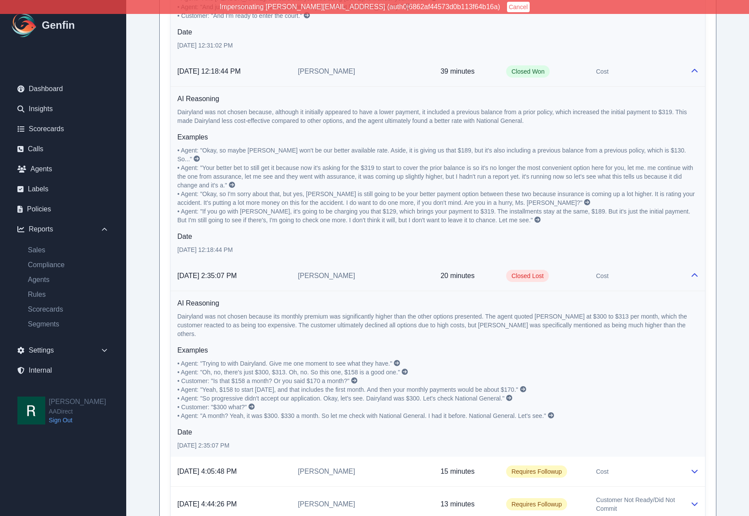
scroll to position [2371, 0]
click at [404, 455] on td "[PERSON_NAME]" at bounding box center [362, 470] width 143 height 30
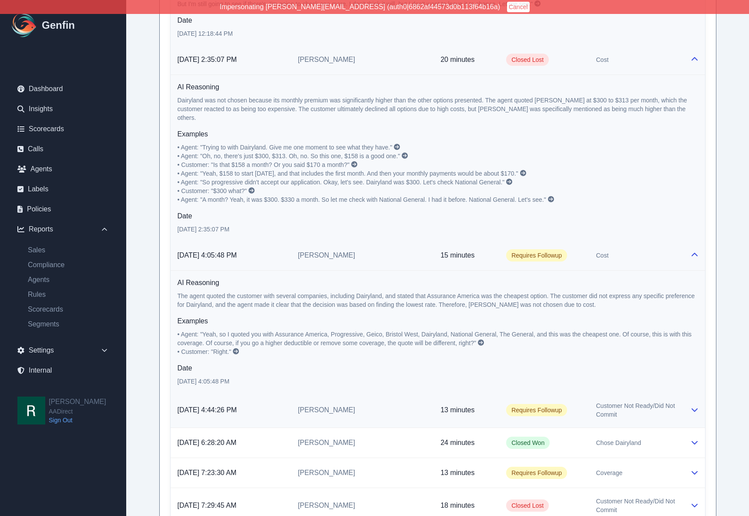
scroll to position [2587, 0]
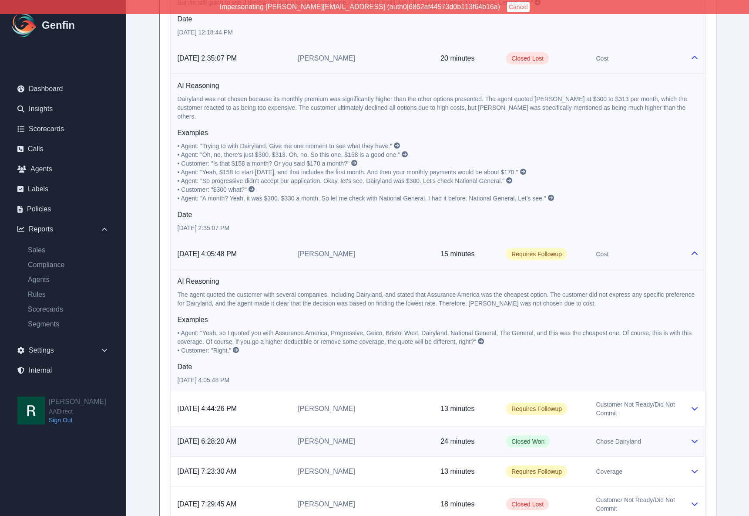
click at [395, 426] on td "[PERSON_NAME]" at bounding box center [362, 441] width 143 height 30
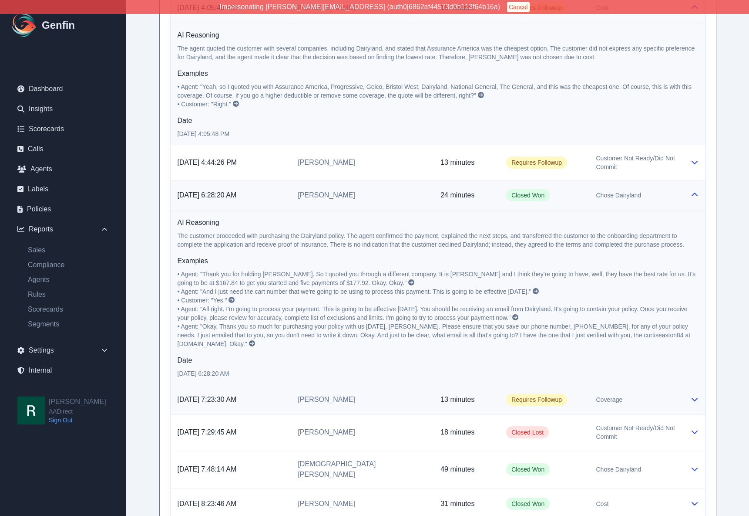
click at [407, 384] on td "[PERSON_NAME]" at bounding box center [362, 399] width 143 height 30
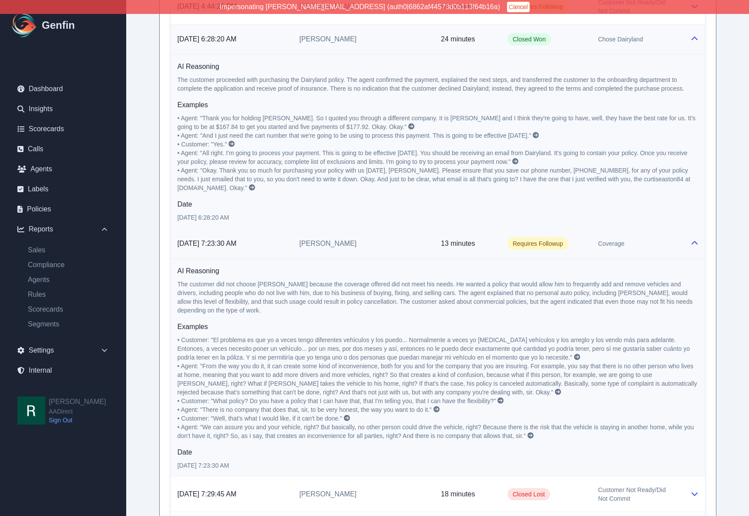
scroll to position [2989, 0]
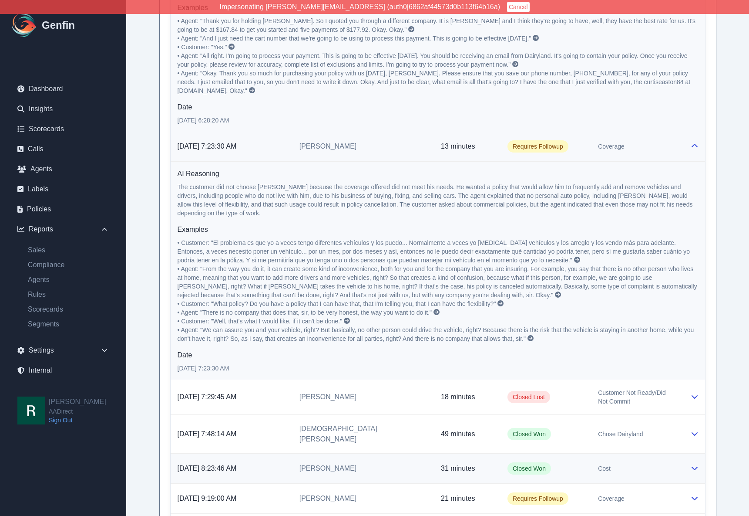
click at [405, 453] on td "[PERSON_NAME]" at bounding box center [364, 468] width 142 height 30
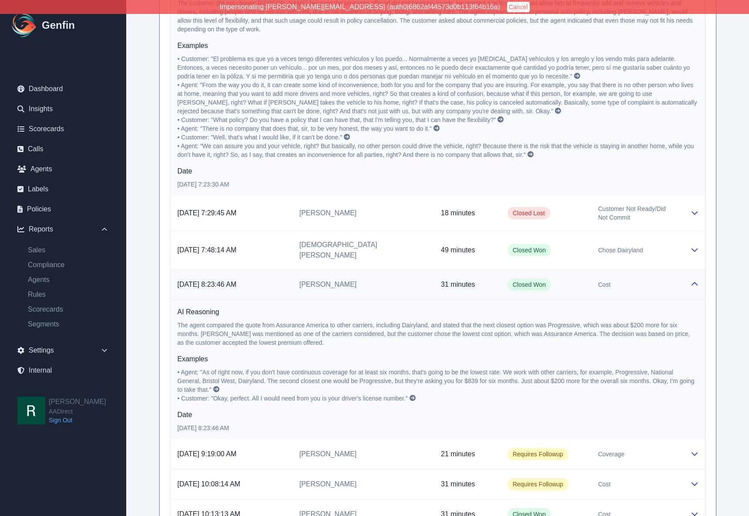
scroll to position [3294, 0]
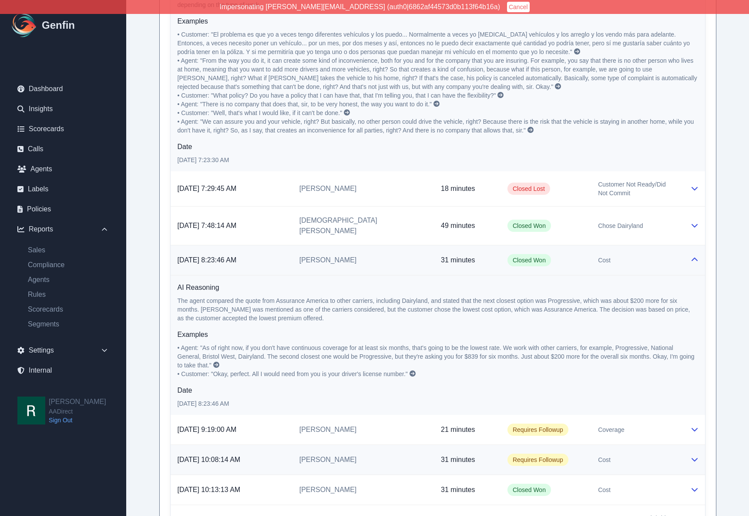
click at [405, 444] on td "[PERSON_NAME]" at bounding box center [364, 459] width 142 height 30
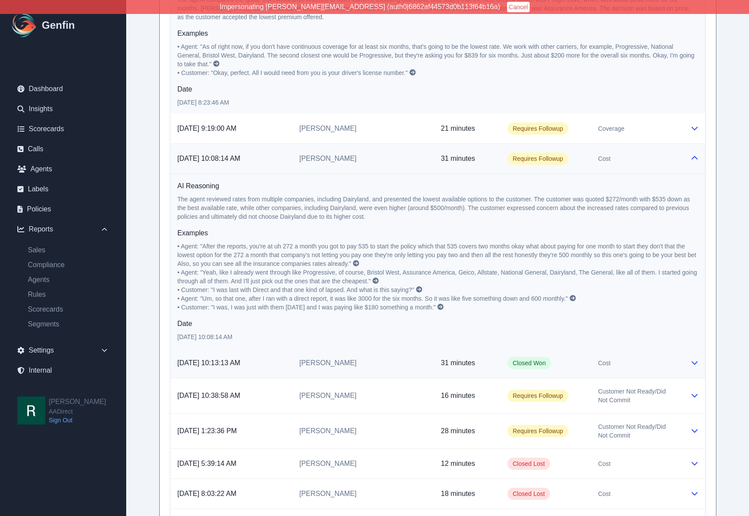
scroll to position [3597, 0]
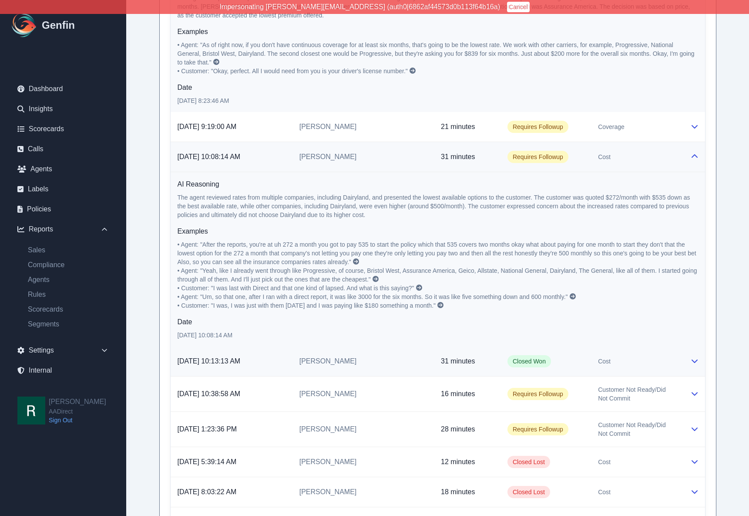
click at [405, 346] on td "[PERSON_NAME]" at bounding box center [364, 361] width 142 height 30
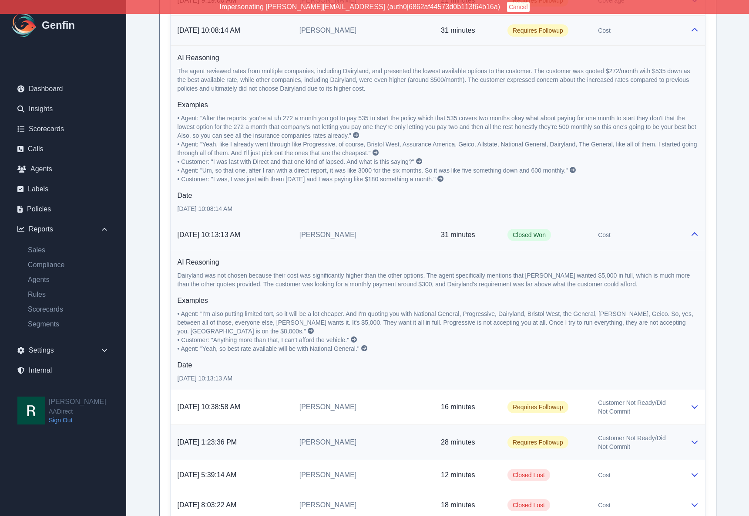
scroll to position [3738, 0]
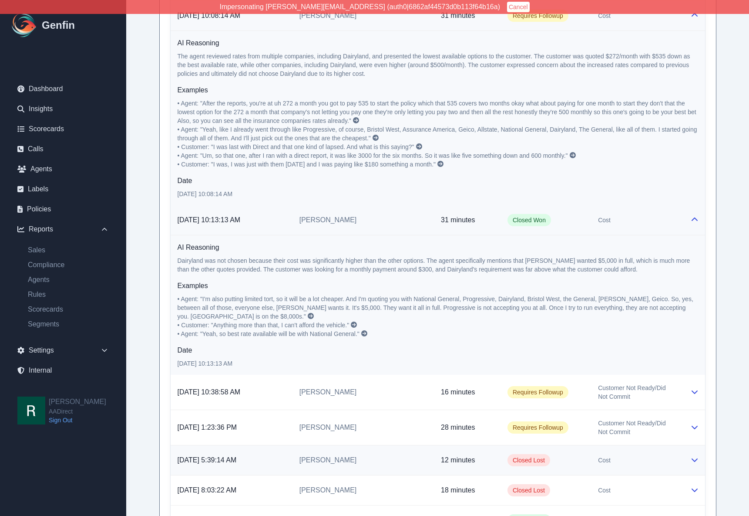
click at [391, 445] on td "[PERSON_NAME]" at bounding box center [364, 460] width 142 height 30
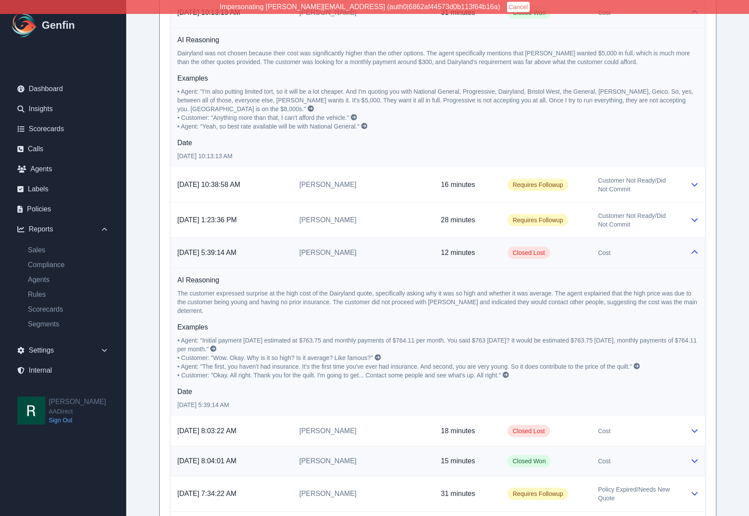
scroll to position [3947, 0]
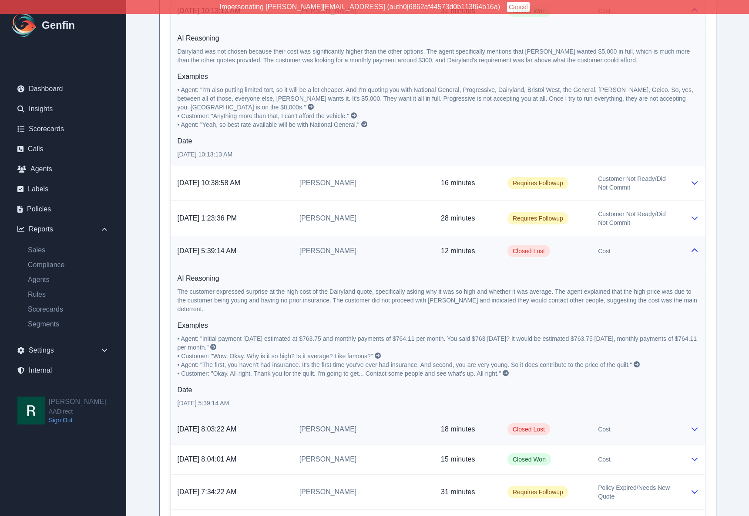
click at [407, 414] on td "[PERSON_NAME]" at bounding box center [364, 429] width 142 height 30
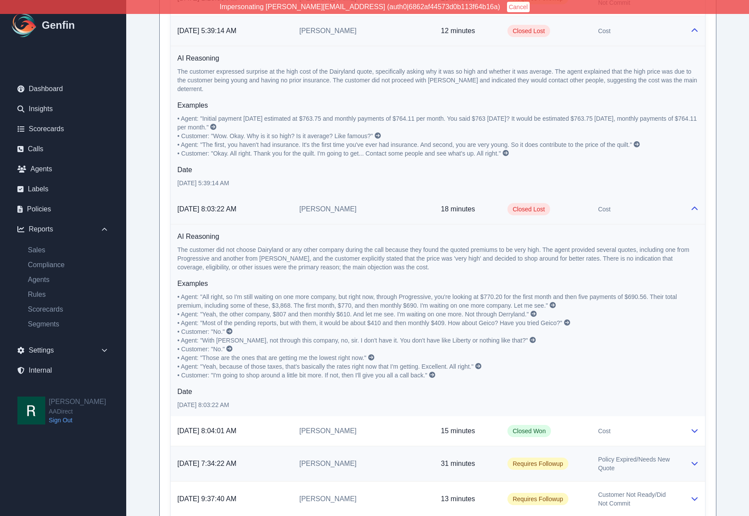
scroll to position [4193, 0]
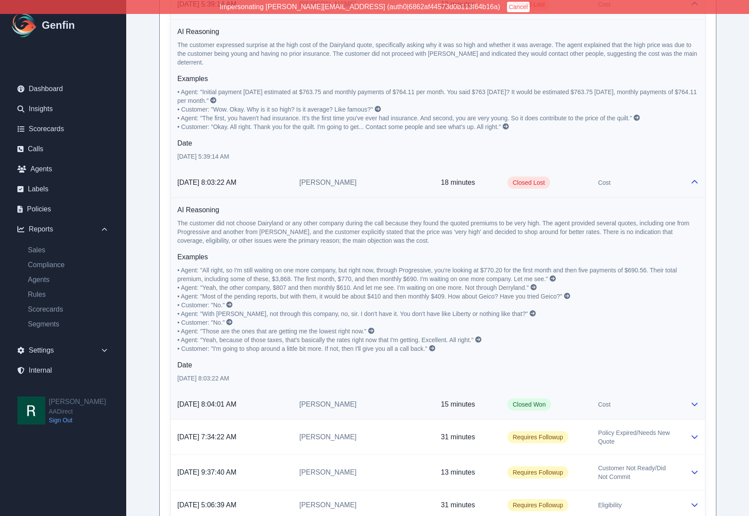
click at [415, 389] on td "[PERSON_NAME]" at bounding box center [364, 404] width 142 height 30
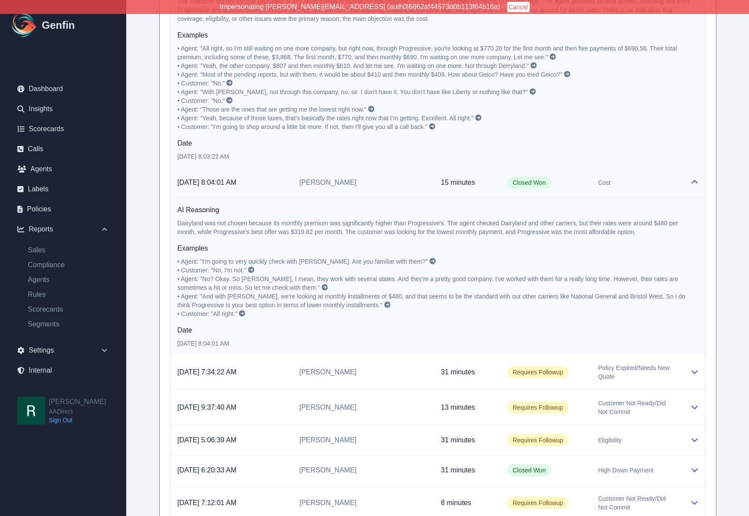
scroll to position [4416, 0]
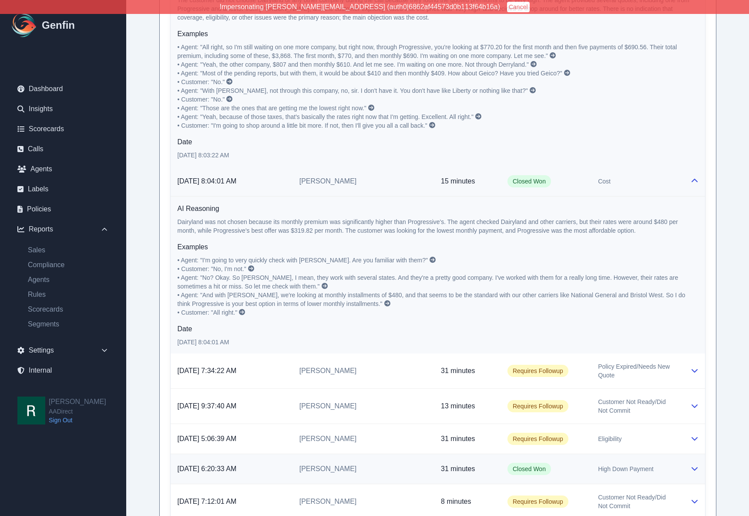
click at [411, 453] on td "[PERSON_NAME]" at bounding box center [364, 468] width 142 height 30
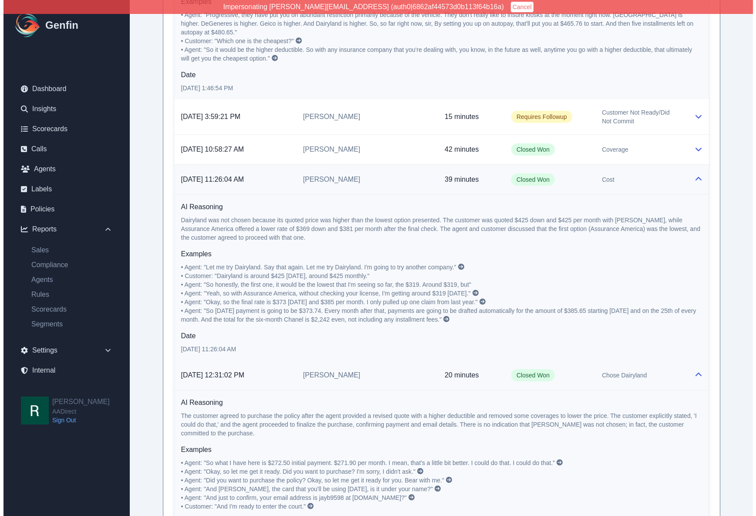
scroll to position [0, 0]
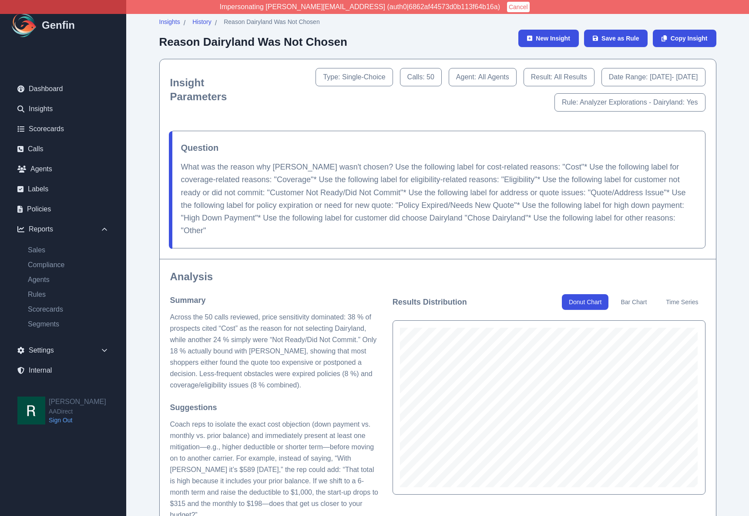
click at [365, 167] on p "What was the reason why Dairyland wasn't chosen? Use the following label for co…" at bounding box center [438, 199] width 514 height 77
click at [366, 166] on p "What was the reason why Dairyland wasn't chosen? Use the following label for co…" at bounding box center [438, 199] width 514 height 77
click at [366, 167] on p "What was the reason why Dairyland wasn't chosen? Use the following label for co…" at bounding box center [438, 199] width 514 height 77
click at [362, 168] on p "What was the reason why Dairyland wasn't chosen? Use the following label for co…" at bounding box center [438, 199] width 514 height 77
click at [689, 34] on span "Copy Insight" at bounding box center [689, 38] width 37 height 9
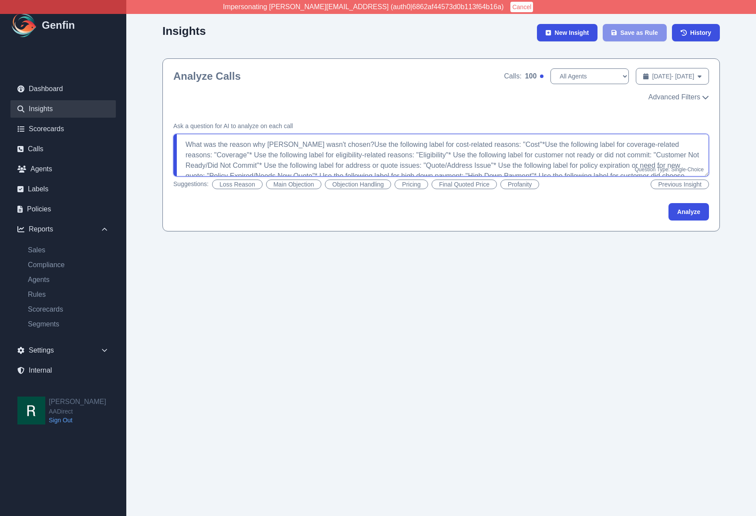
click at [318, 151] on textarea "What was the reason why Dairyland wasn't chosen?Use the following label for cos…" at bounding box center [441, 155] width 536 height 43
click at [344, 142] on textarea "What was the reason why Dairyland wasn't chosen?Use the following label for cos…" at bounding box center [441, 155] width 536 height 43
click at [347, 145] on textarea "What was the reason why Dairyland wasn't chosen?Use the following label for cos…" at bounding box center [441, 155] width 536 height 43
paste textarea "’t chosen? Options (choose one): Cost Coverage Eligibility Customer Not Ready/D…"
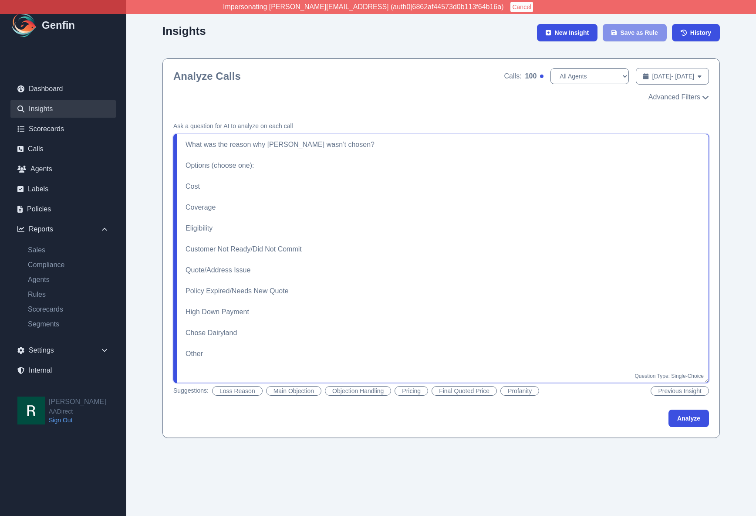
drag, startPoint x: 706, startPoint y: 174, endPoint x: 708, endPoint y: 381, distance: 206.4
click at [708, 381] on textarea "What was the reason why Dairyland wasn’t chosen? Options (choose one): Cost Cov…" at bounding box center [441, 258] width 536 height 249
click at [233, 188] on textarea "What was the reason why Dairyland wasn’t chosen? Options (choose one): Cost Cov…" at bounding box center [441, 258] width 536 height 249
click at [226, 195] on textarea "What was the reason why Dairyland wasn’t chosen? Options (choose one): Cost Cov…" at bounding box center [441, 258] width 536 height 249
type textarea "What was the reason why Dairyland wasn’t chosen? Options (choose one): High Mon…"
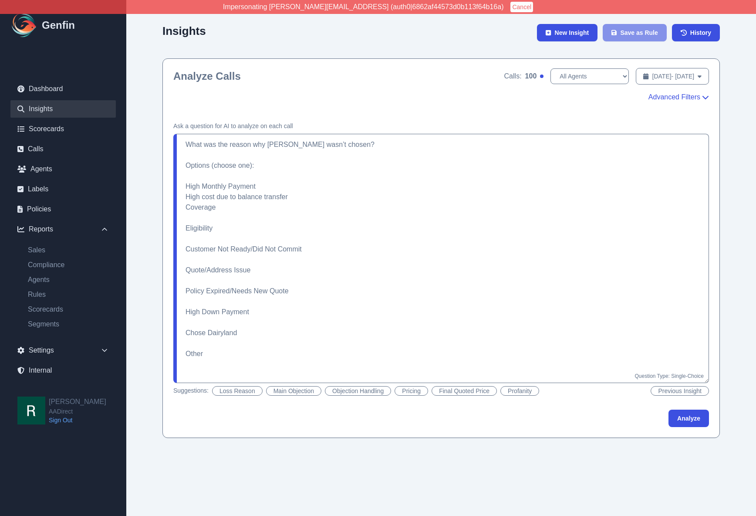
click at [690, 99] on span "Advanced Filters" at bounding box center [674, 97] width 52 height 10
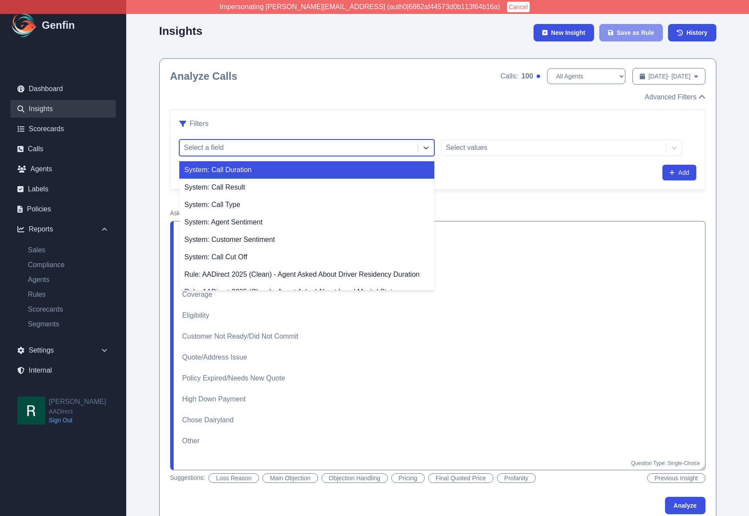
click at [370, 144] on div at bounding box center [298, 148] width 229 height 12
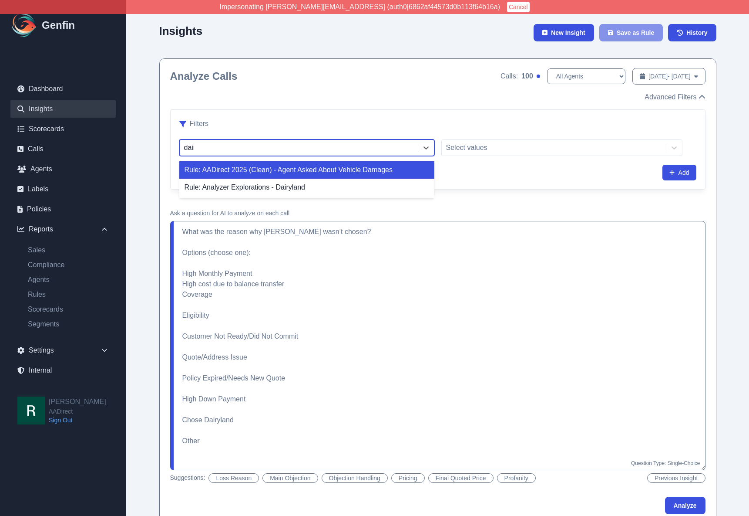
type input "dairy"
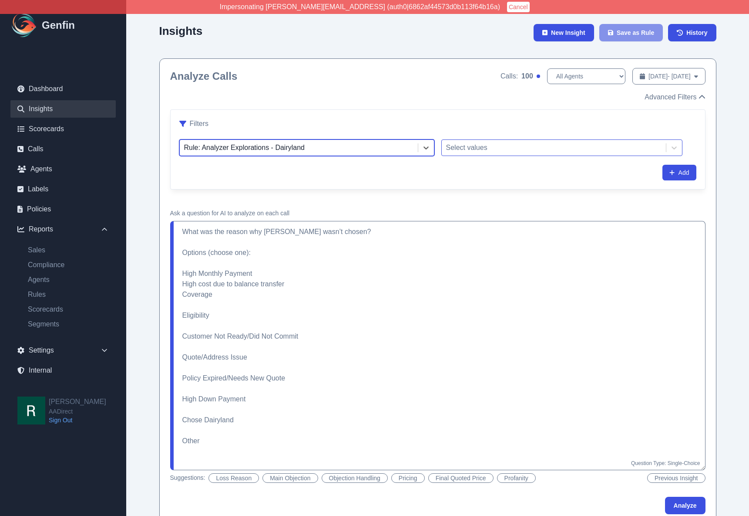
click at [506, 147] on div at bounding box center [554, 148] width 216 height 12
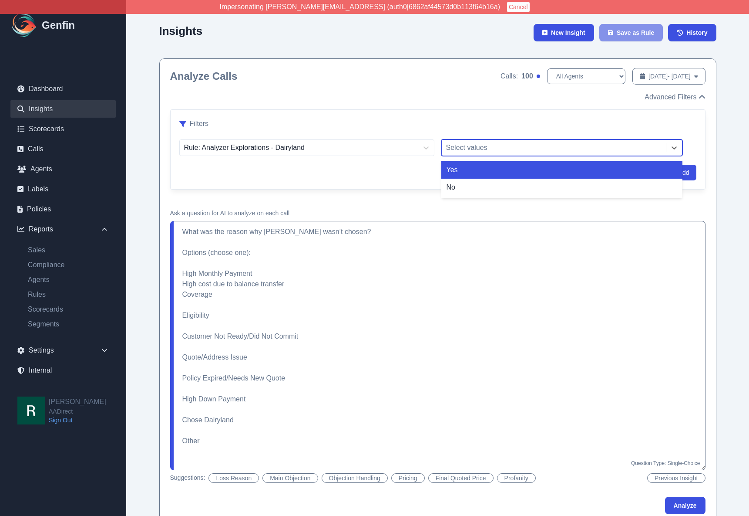
click at [486, 166] on div "Yes" at bounding box center [562, 169] width 241 height 17
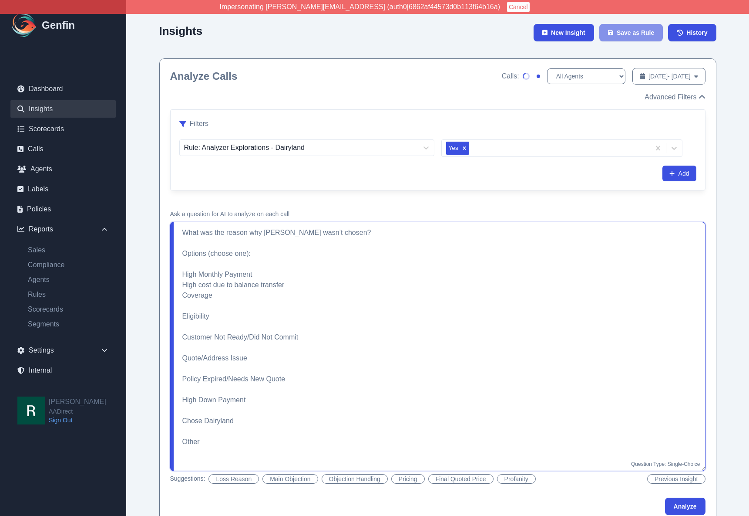
click at [226, 305] on textarea "What was the reason why Dairyland wasn’t chosen? Options (choose one): High Mon…" at bounding box center [438, 346] width 536 height 249
click at [319, 335] on textarea "What was the reason why Dairyland wasn’t chosen? Options (choose one): High Mon…" at bounding box center [438, 346] width 536 height 249
type textarea "What was the reason why Dairyland wasn’t chosen? Options (choose one): High Mon…"
click at [688, 506] on button "Analyze" at bounding box center [685, 505] width 40 height 17
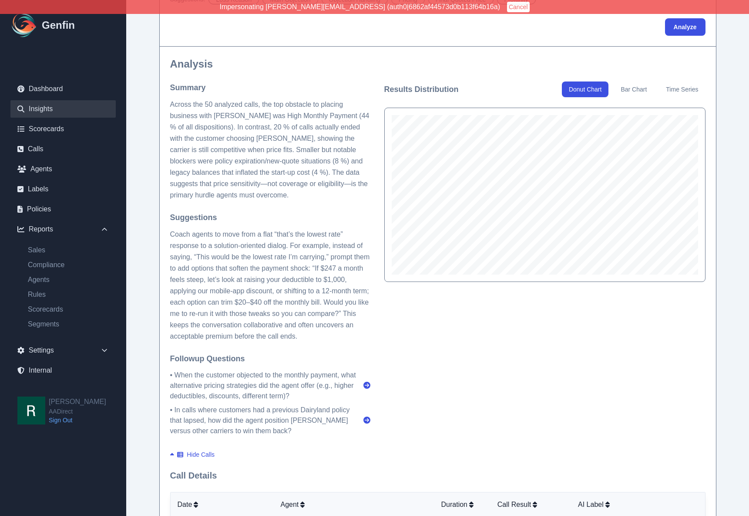
scroll to position [428, 0]
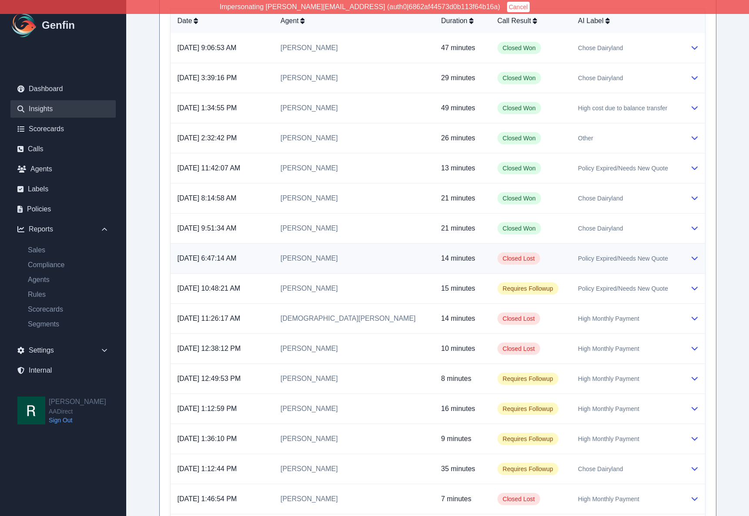
scroll to position [961, 0]
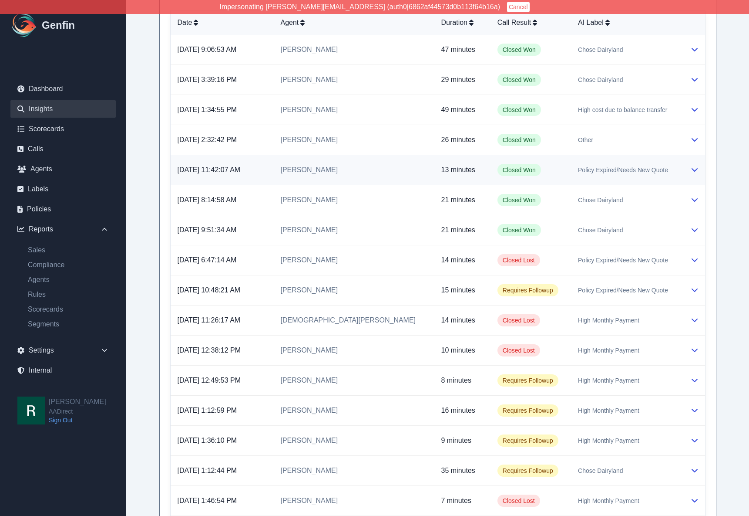
click at [553, 172] on td "Closed Won" at bounding box center [531, 170] width 81 height 30
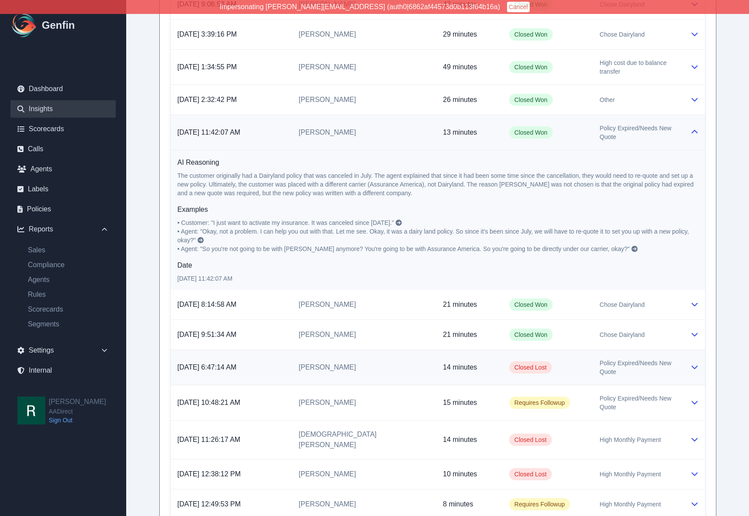
scroll to position [1044, 0]
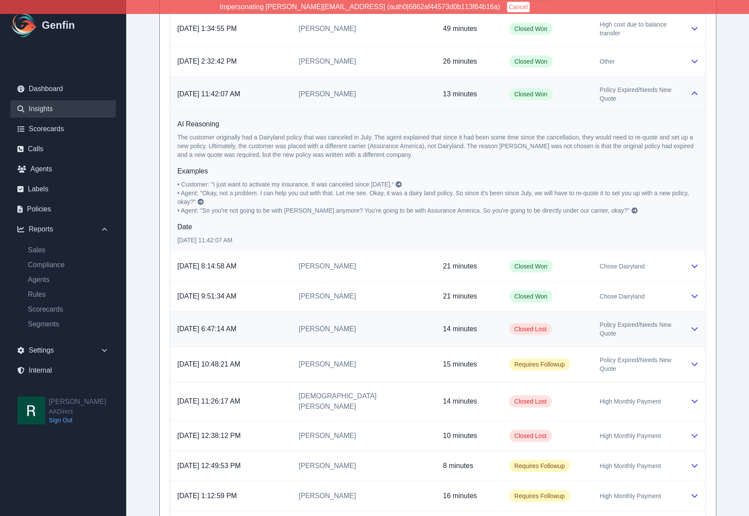
click at [377, 327] on td "Linda Paez" at bounding box center [364, 328] width 144 height 35
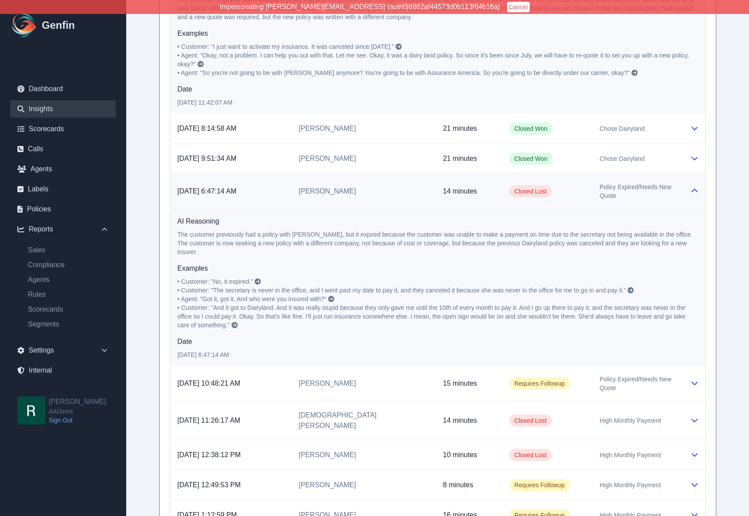
scroll to position [1198, 0]
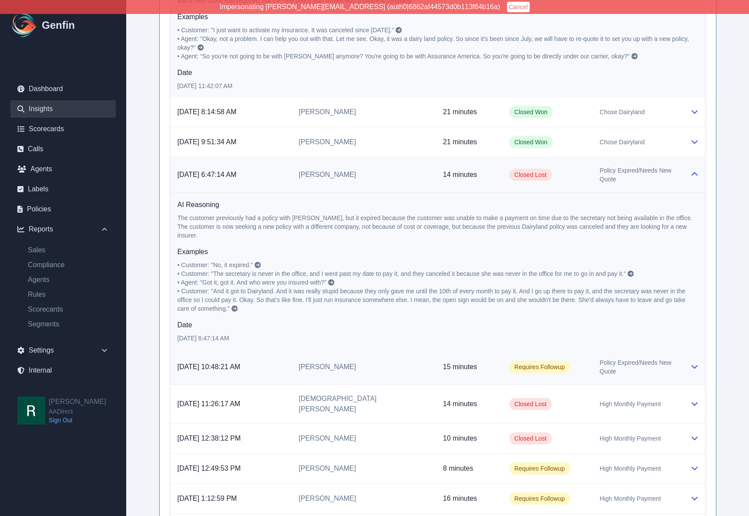
click at [385, 349] on td "Joy Flores" at bounding box center [364, 366] width 144 height 35
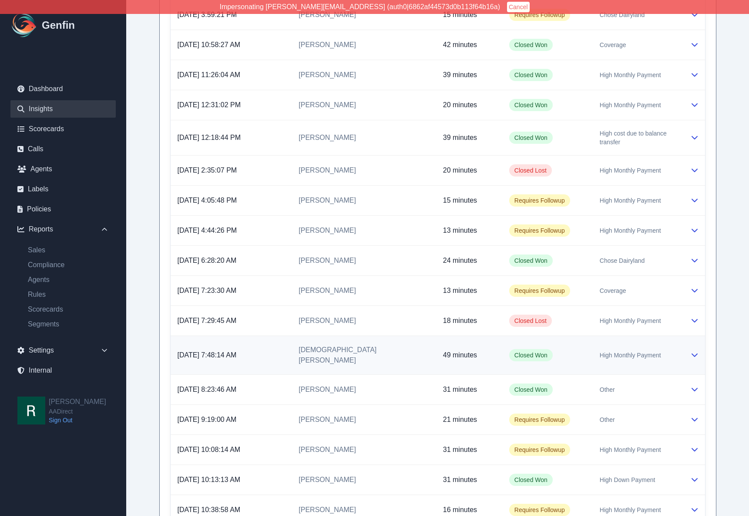
scroll to position [1942, 0]
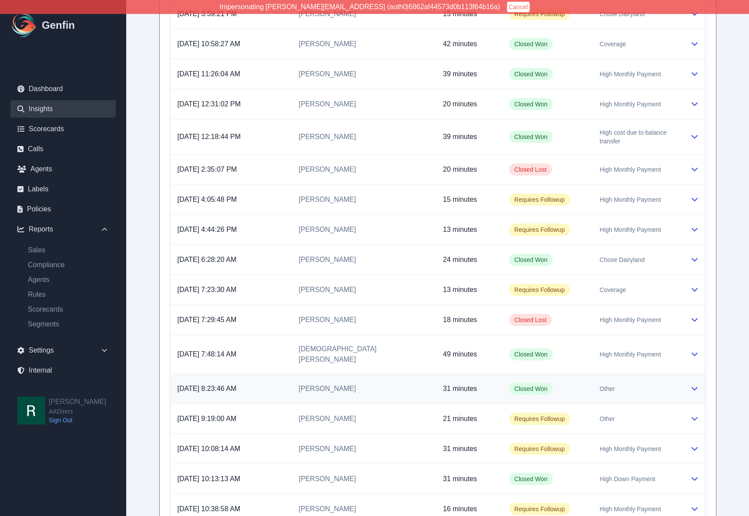
click at [395, 374] on td "Yadira Magana" at bounding box center [364, 389] width 144 height 30
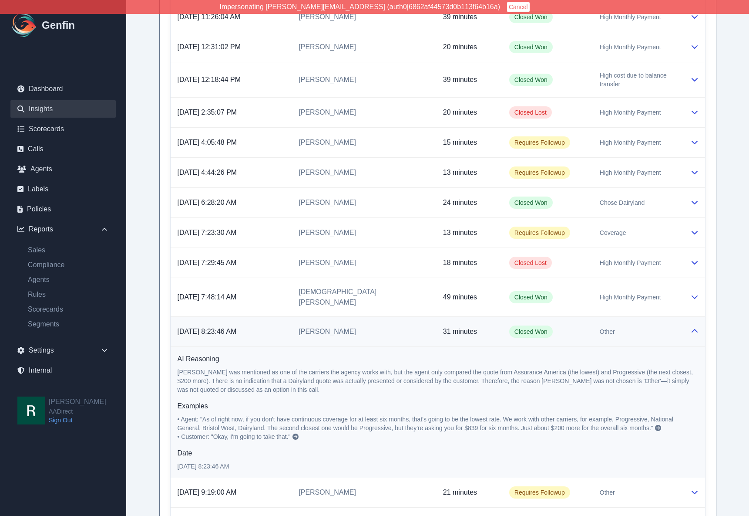
scroll to position [2020, 0]
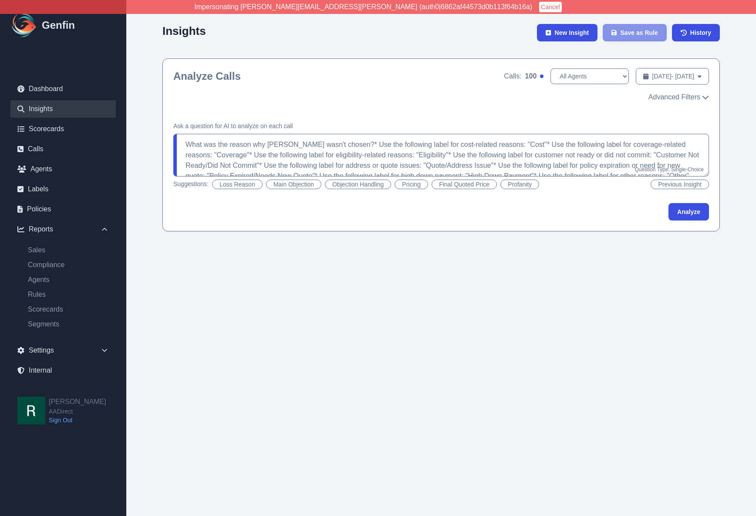
click at [332, 74] on div "Analyze Calls Calls: 100 All Agents [PERSON_NAME] [PERSON_NAME] [PERSON_NAME] […" at bounding box center [441, 75] width 536 height 17
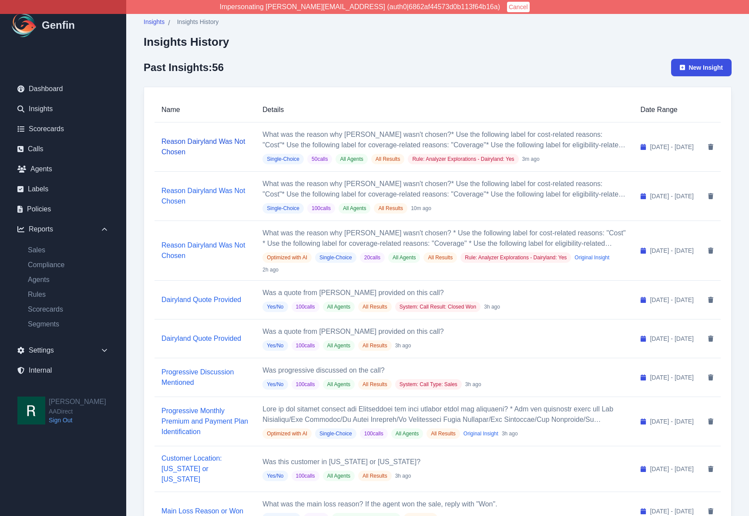
click at [187, 142] on link "Reason Dairyland Was Not Chosen" at bounding box center [204, 147] width 84 height 18
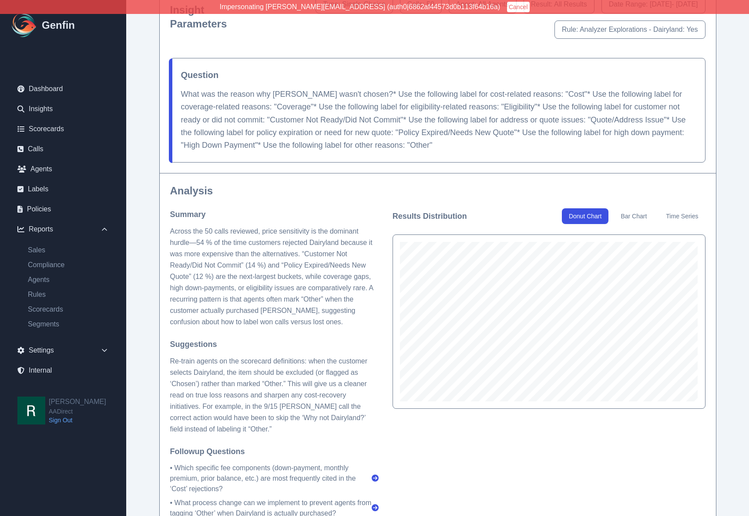
scroll to position [74, 0]
click at [280, 297] on p "Across the 50 calls reviewed, price sensitivity is the dominant hurdle—54 % of …" at bounding box center [274, 276] width 209 height 102
click at [212, 257] on p "Across the 50 calls reviewed, price sensitivity is the dominant hurdle—54 % of …" at bounding box center [274, 276] width 209 height 102
drag, startPoint x: 255, startPoint y: 264, endPoint x: 270, endPoint y: 263, distance: 15.3
click at [255, 264] on p "Across the 50 calls reviewed, price sensitivity is the dominant hurdle—54 % of …" at bounding box center [274, 276] width 209 height 102
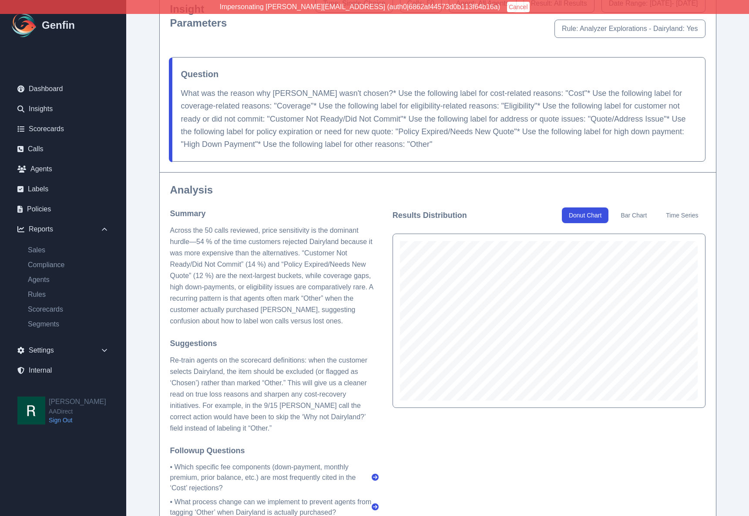
click at [326, 321] on p "Across the 50 calls reviewed, price sensitivity is the dominant hurdle—54 % of …" at bounding box center [274, 276] width 209 height 102
click at [327, 320] on p "Across the 50 calls reviewed, price sensitivity is the dominant hurdle—54 % of …" at bounding box center [274, 276] width 209 height 102
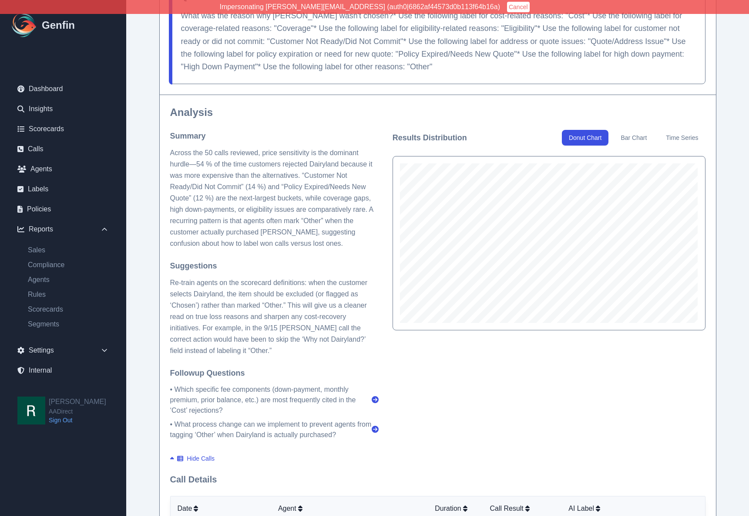
scroll to position [153, 0]
click at [215, 331] on p "Re-train agents on the scorecard definitions: when the customer selects Dairyla…" at bounding box center [274, 314] width 209 height 79
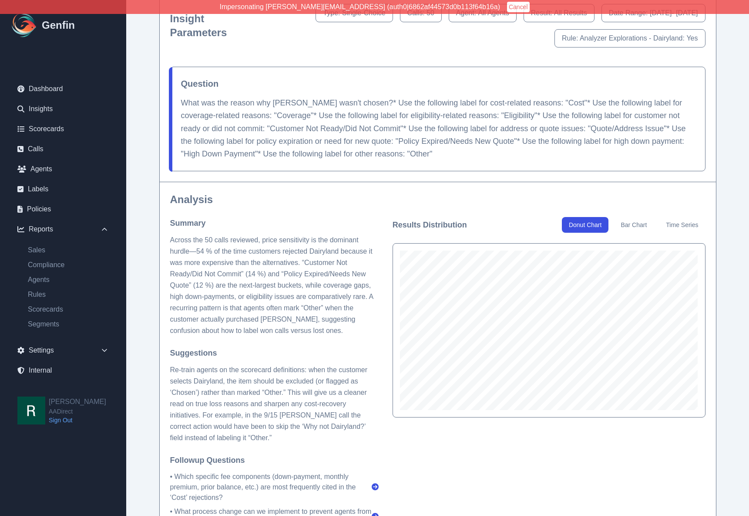
scroll to position [61, 0]
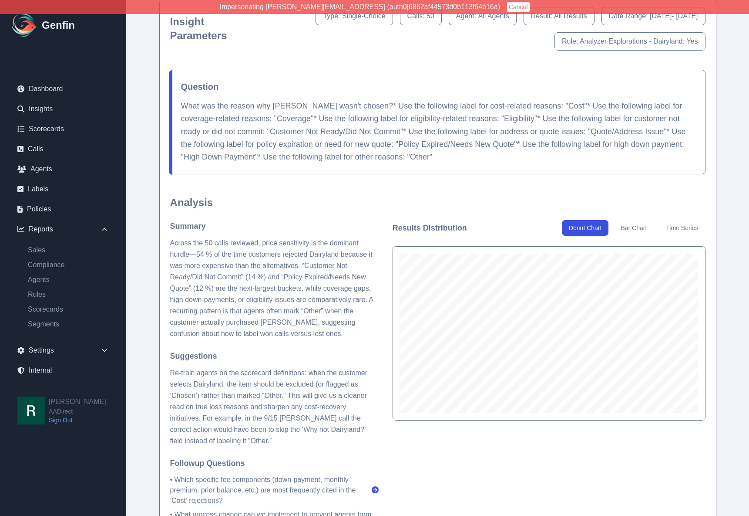
click at [345, 160] on p "What was the reason why [PERSON_NAME] wasn't chosen?* Use the following label f…" at bounding box center [438, 132] width 514 height 64
click at [395, 155] on p "What was the reason why [PERSON_NAME] wasn't chosen?* Use the following label f…" at bounding box center [438, 132] width 514 height 64
click at [379, 155] on p "What was the reason why [PERSON_NAME] wasn't chosen?* Use the following label f…" at bounding box center [438, 132] width 514 height 64
click at [401, 156] on p "What was the reason why [PERSON_NAME] wasn't chosen?* Use the following label f…" at bounding box center [438, 132] width 514 height 64
click at [396, 158] on p "What was the reason why [PERSON_NAME] wasn't chosen?* Use the following label f…" at bounding box center [438, 132] width 514 height 64
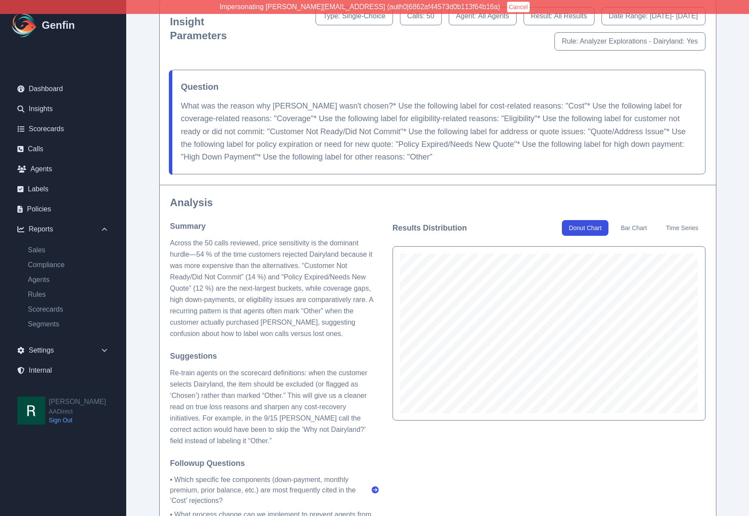
click at [417, 152] on p "What was the reason why [PERSON_NAME] wasn't chosen?* Use the following label f…" at bounding box center [438, 132] width 514 height 64
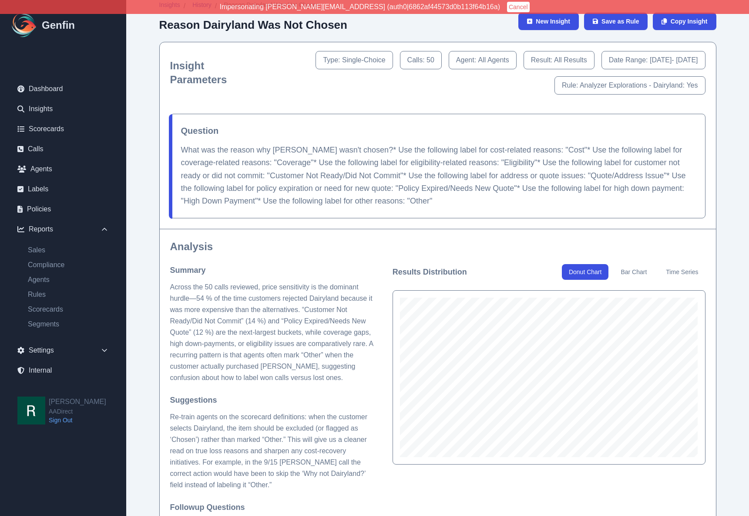
scroll to position [0, 0]
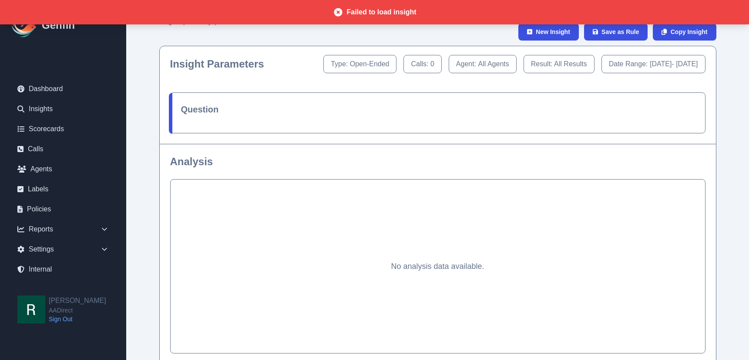
click at [148, 134] on div "Insights / History / New Insight Save as Rule Copy Insight Insight Parameters T…" at bounding box center [437, 262] width 623 height 524
